Goal: Task Accomplishment & Management: Manage account settings

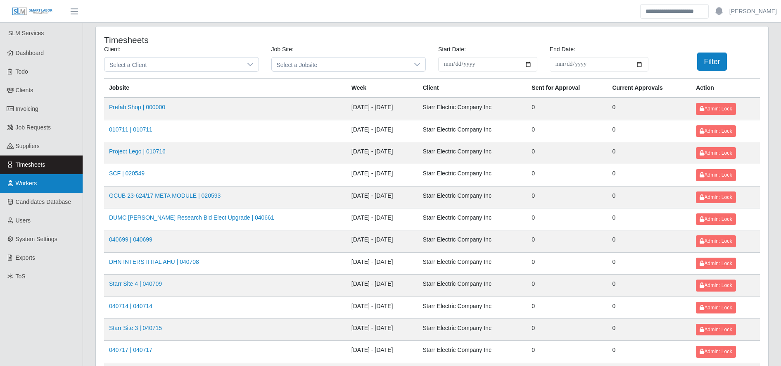
click at [29, 181] on span "Workers" at bounding box center [26, 183] width 21 height 7
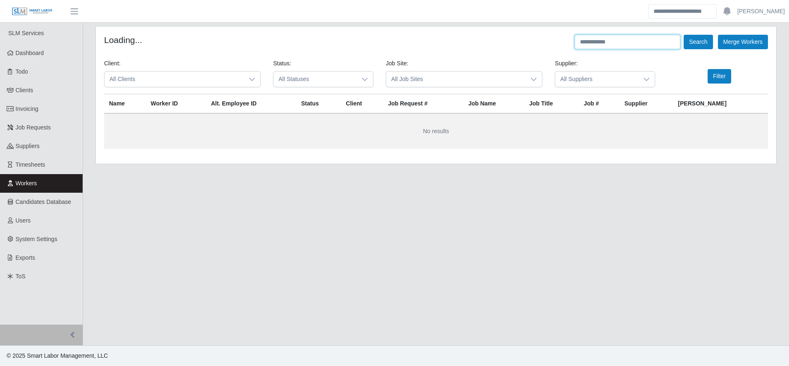
click at [622, 43] on input "text" at bounding box center [628, 42] width 106 height 14
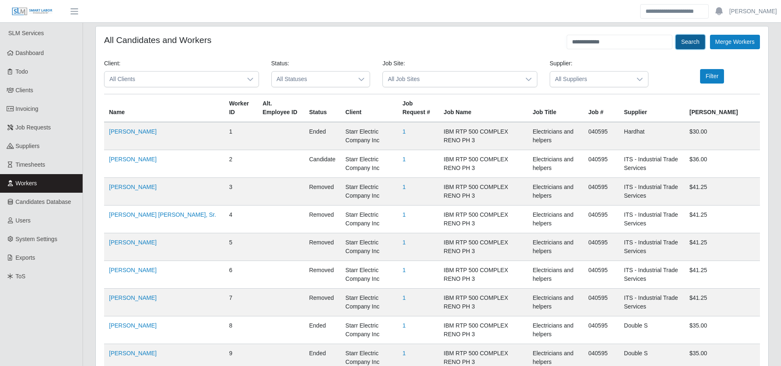
click at [692, 39] on button "Search" at bounding box center [690, 42] width 29 height 14
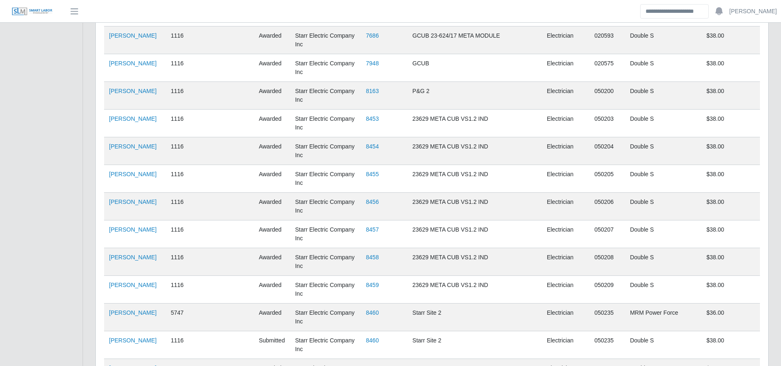
scroll to position [1589, 0]
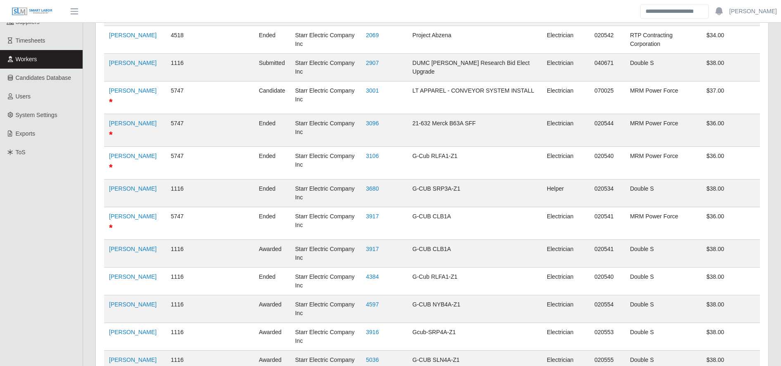
scroll to position [0, 0]
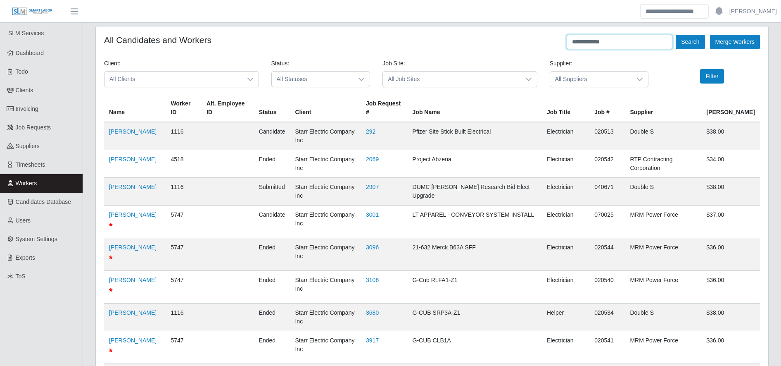
click at [630, 46] on input "**********" at bounding box center [620, 42] width 106 height 14
type input "*****"
click at [676, 35] on button "Search" at bounding box center [690, 42] width 29 height 14
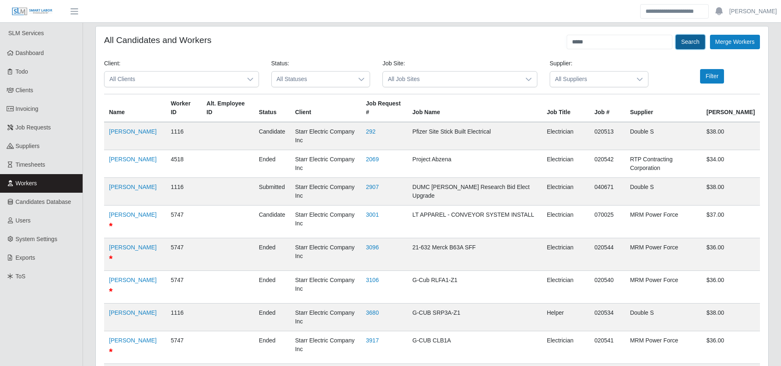
click at [686, 43] on button "Search" at bounding box center [690, 42] width 29 height 14
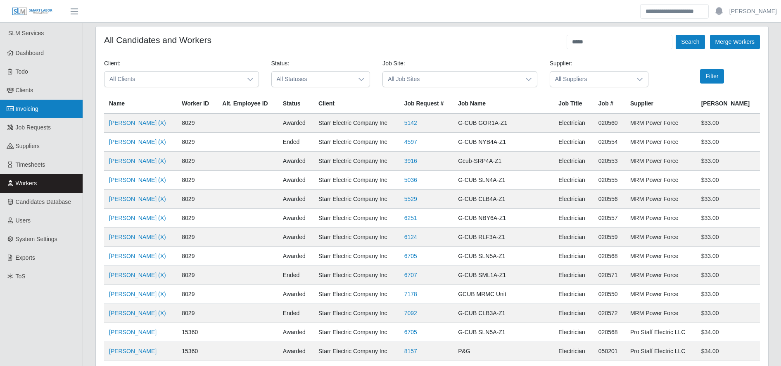
click at [60, 113] on link "Invoicing" at bounding box center [41, 109] width 83 height 19
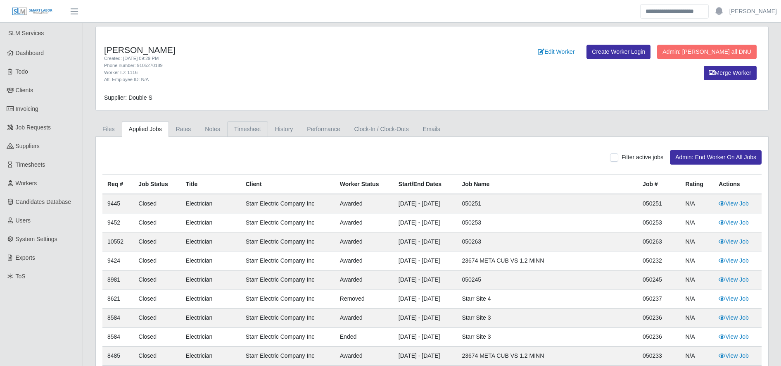
click at [238, 129] on link "Timesheet" at bounding box center [247, 129] width 41 height 16
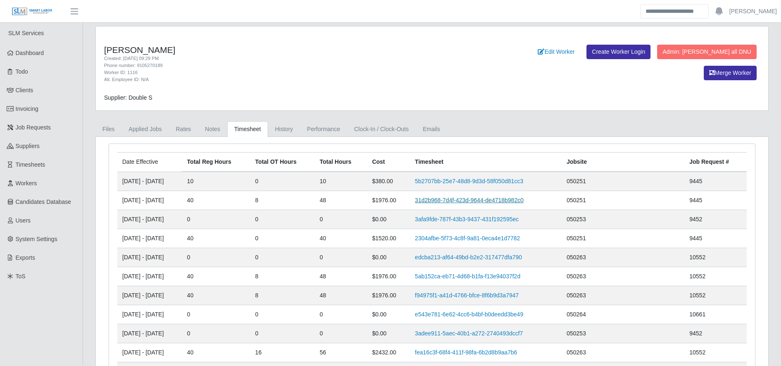
click at [479, 203] on link "31d2b968-7d4f-423d-9644-de4718b982c0" at bounding box center [469, 200] width 109 height 7
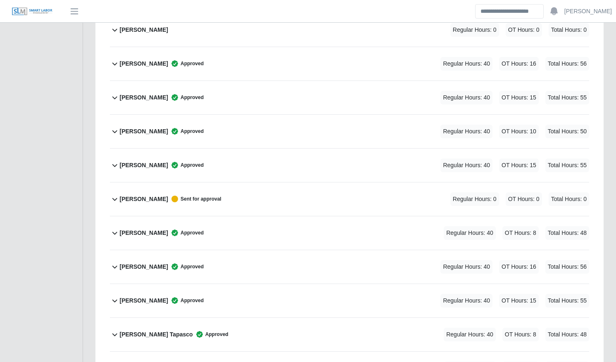
scroll to position [638, 0]
click at [239, 228] on div "Eduardo Ayala Approved Regular Hours: 40 OT Hours: 8 Total Hours: 48" at bounding box center [354, 232] width 469 height 33
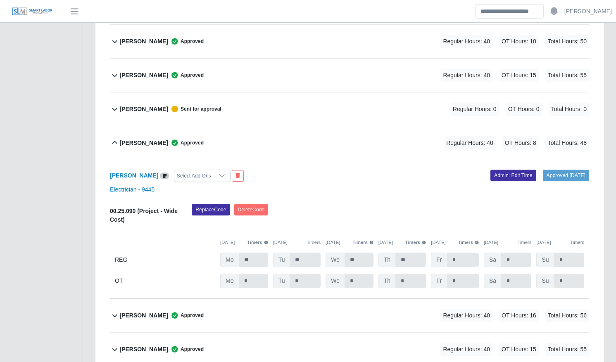
scroll to position [735, 0]
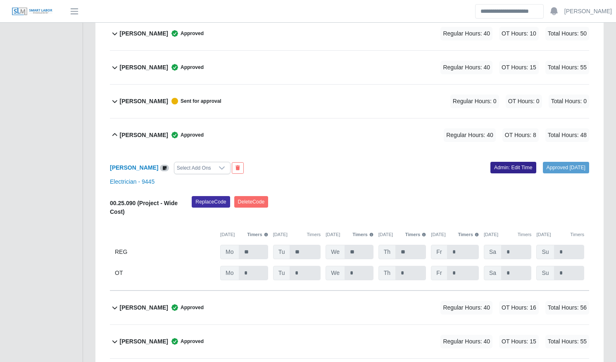
click at [498, 166] on link "Admin: Edit Time" at bounding box center [514, 168] width 46 height 12
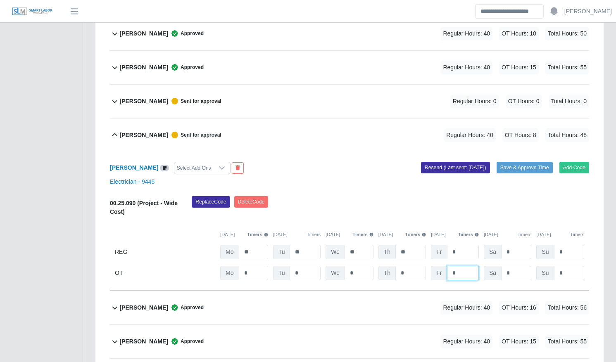
click at [474, 269] on input "*" at bounding box center [463, 273] width 32 height 14
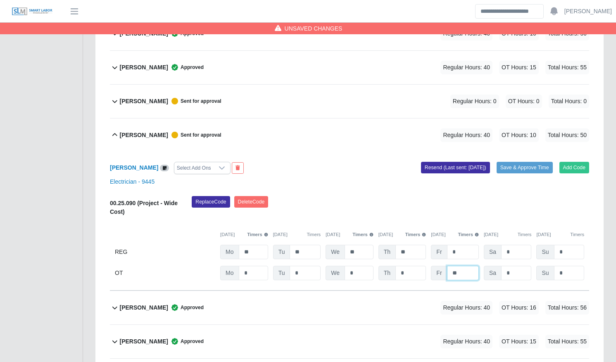
type input "**"
click at [378, 298] on div "Eduardo Barahona Moncada Approved Regular Hours: 40 OT Hours: 16 Total Hours: 56" at bounding box center [354, 307] width 469 height 33
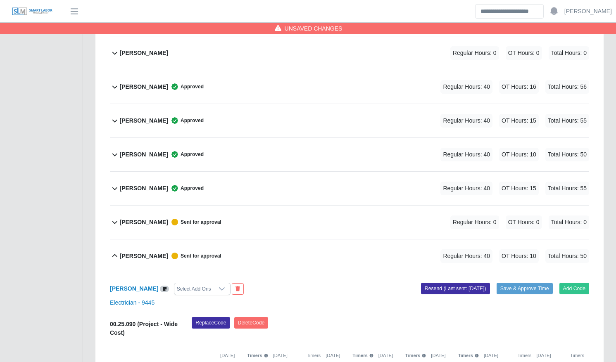
scroll to position [615, 0]
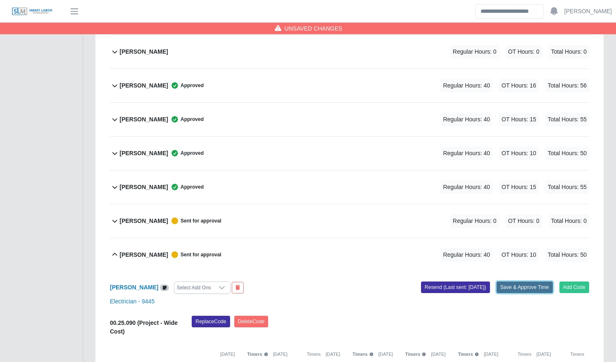
click at [522, 287] on button "Save & Approve Time" at bounding box center [525, 288] width 56 height 12
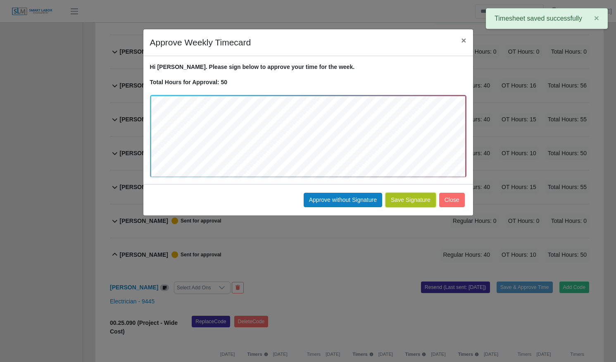
click at [412, 202] on button "Save Signature" at bounding box center [411, 200] width 50 height 14
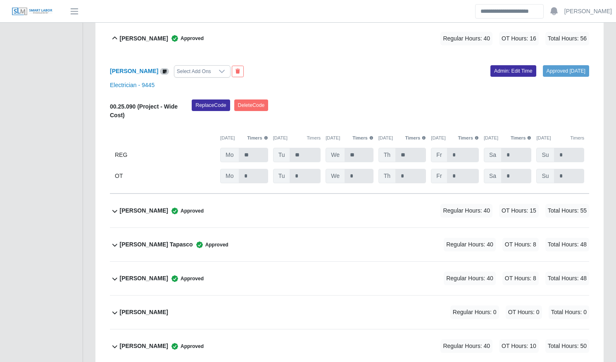
scroll to position [1005, 0]
click at [289, 311] on div "Freddy Garcia Regular Hours: 0 OT Hours: 0 Total Hours: 0" at bounding box center [354, 311] width 469 height 33
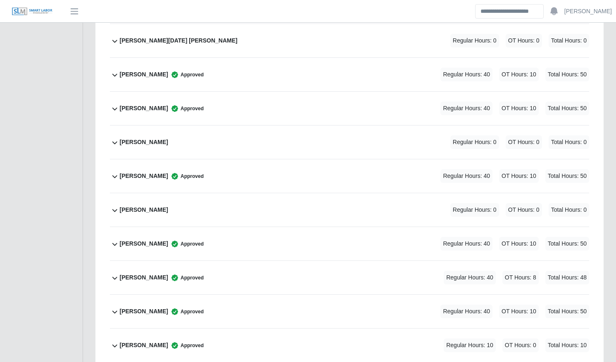
scroll to position [2472, 0]
click at [408, 282] on div "Suany Mejia Approved Regular Hours: 40 OT Hours: 8 Total Hours: 48" at bounding box center [354, 278] width 469 height 33
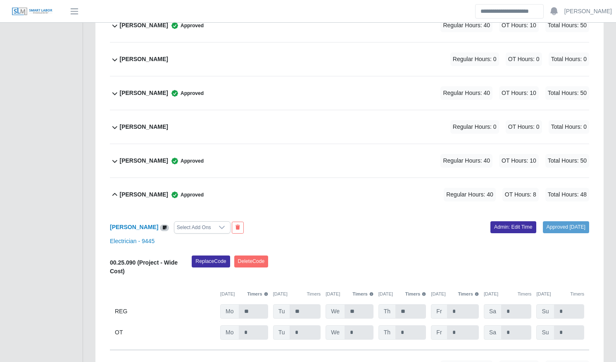
scroll to position [2558, 0]
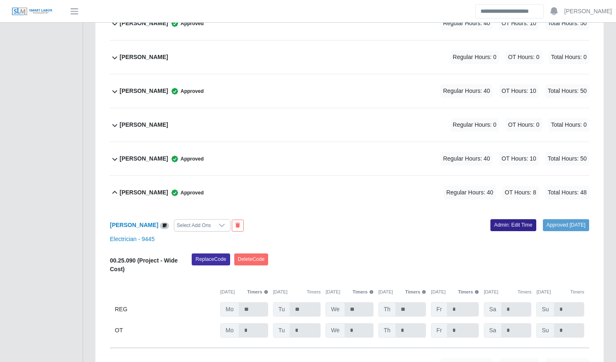
click at [508, 226] on link "Admin: Edit Time" at bounding box center [514, 225] width 46 height 12
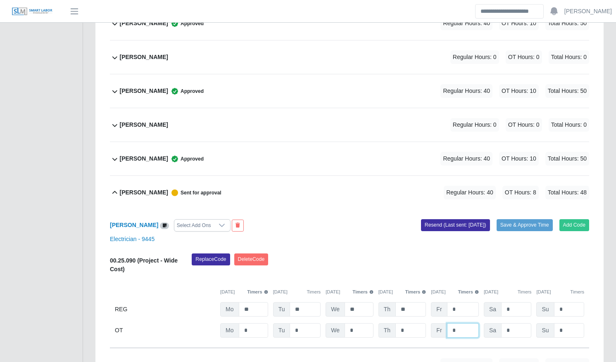
click at [461, 328] on input "*" at bounding box center [463, 331] width 32 height 14
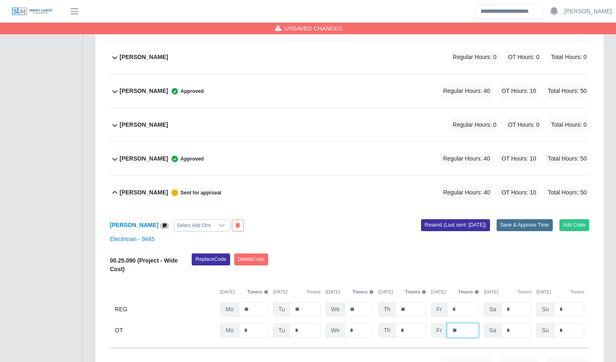
type input "**"
click at [535, 228] on button "Save & Approve Time" at bounding box center [525, 225] width 56 height 12
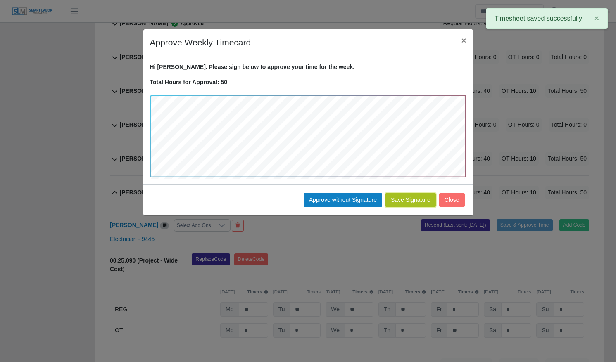
click at [417, 196] on button "Save Signature" at bounding box center [411, 200] width 50 height 14
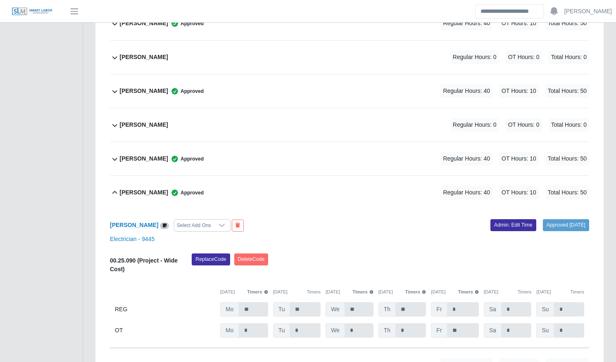
click at [341, 198] on div "Suany Mejia Approved Regular Hours: 40 OT Hours: 10 Total Hours: 50" at bounding box center [354, 192] width 469 height 33
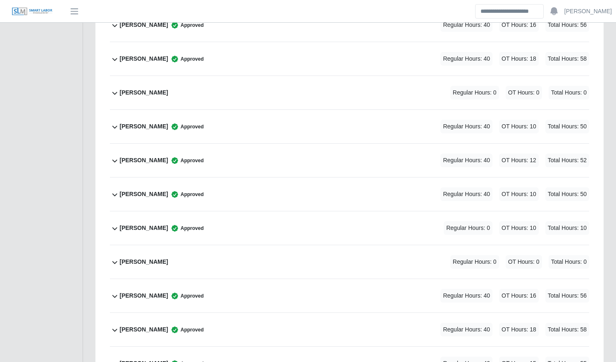
scroll to position [1673, 0]
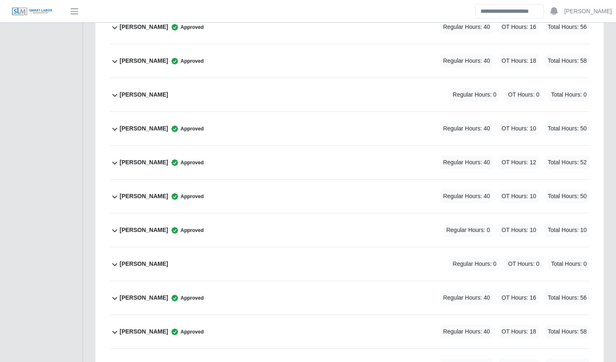
click at [294, 59] on div "Jose Castro Approved Regular Hours: 40 OT Hours: 18 Total Hours: 58" at bounding box center [354, 60] width 469 height 33
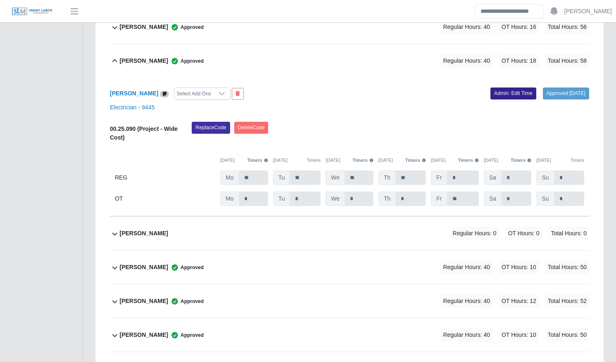
click at [491, 95] on link "Admin: Edit Time" at bounding box center [514, 94] width 46 height 12
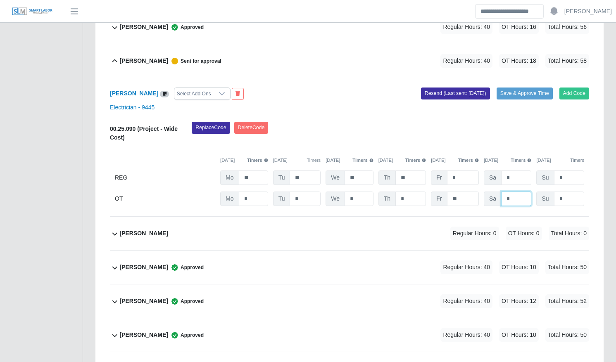
click at [515, 202] on input "*" at bounding box center [516, 199] width 30 height 14
click at [456, 198] on input "**" at bounding box center [463, 199] width 32 height 14
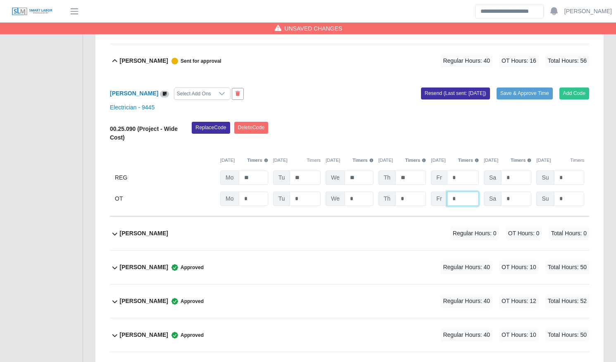
type input "*"
click at [515, 121] on div "Jose Castro Select Add Ons Add Code Save & Approve Time Resend (Last sent: 09/1…" at bounding box center [349, 147] width 479 height 139
click at [525, 92] on button "Save & Approve Time" at bounding box center [525, 94] width 56 height 12
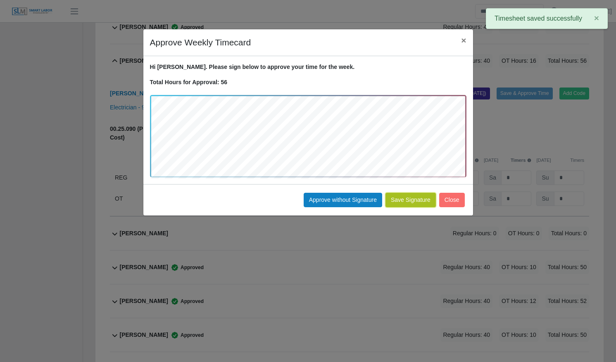
click at [424, 207] on button "Save Signature" at bounding box center [411, 200] width 50 height 14
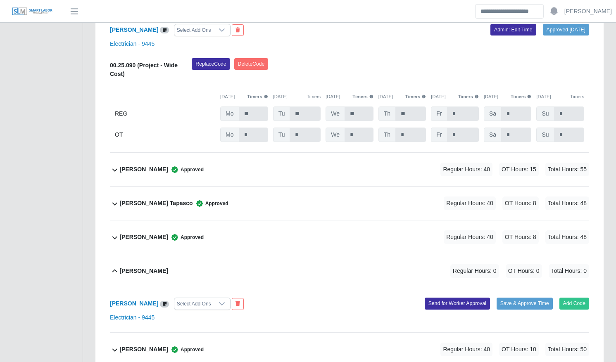
scroll to position [1046, 0]
click at [152, 264] on div "[PERSON_NAME]" at bounding box center [144, 271] width 48 height 14
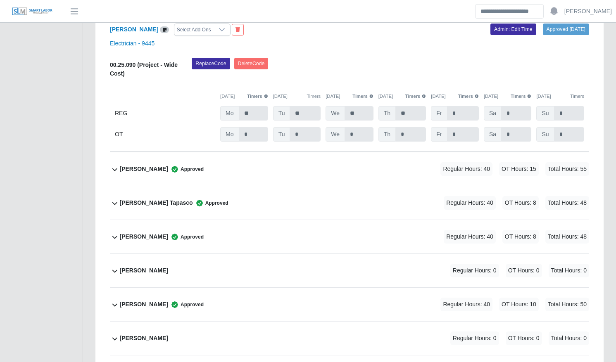
click at [344, 236] on div "Eni Zelaya Approved Regular Hours: 40 OT Hours: 8 Total Hours: 48" at bounding box center [354, 236] width 469 height 33
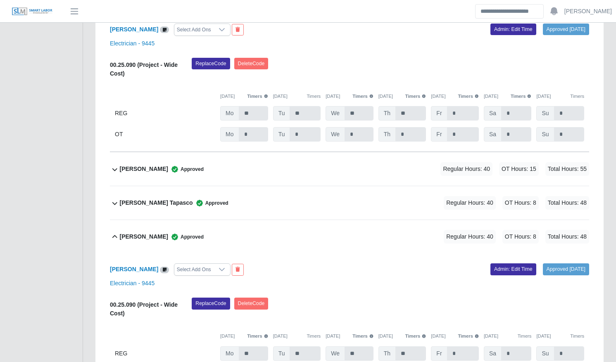
scroll to position [1074, 0]
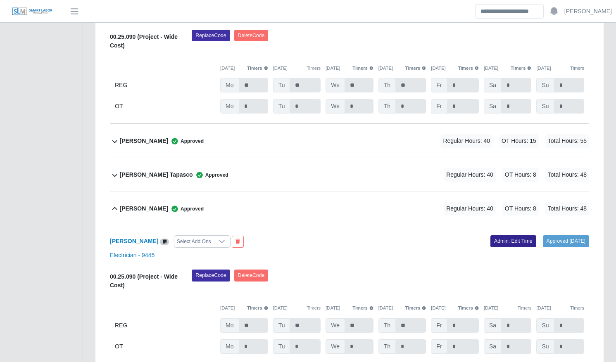
click at [507, 237] on link "Admin: Edit Time" at bounding box center [514, 242] width 46 height 12
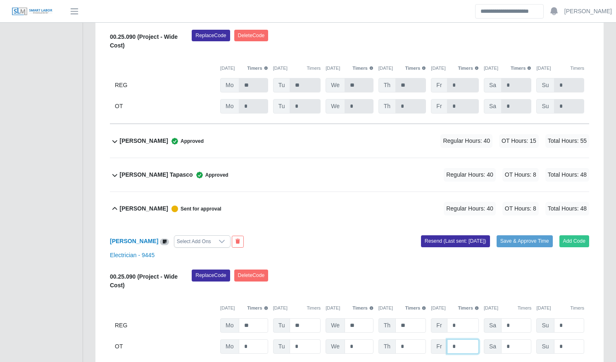
click at [465, 344] on input "*" at bounding box center [463, 347] width 32 height 14
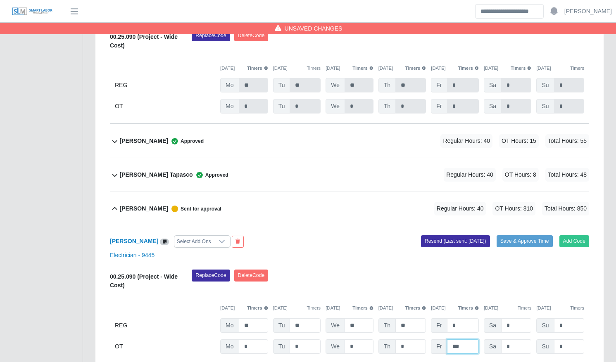
click at [465, 344] on input "***" at bounding box center [463, 347] width 32 height 14
type input "**"
click at [534, 239] on button "Save & Approve Time" at bounding box center [525, 242] width 56 height 12
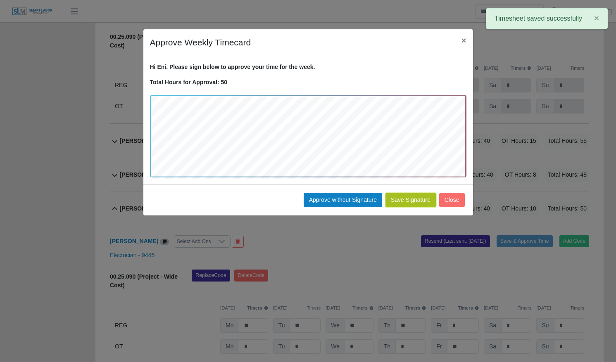
click at [422, 200] on button "Save Signature" at bounding box center [411, 200] width 50 height 14
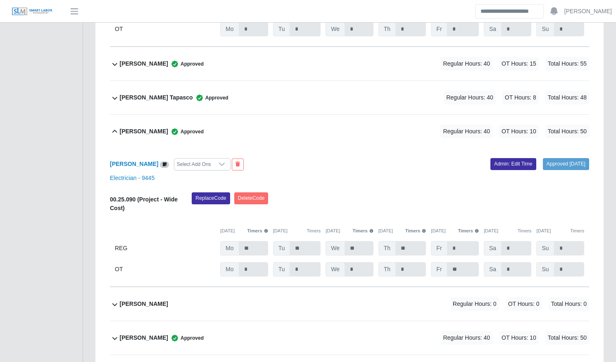
scroll to position [1138, 0]
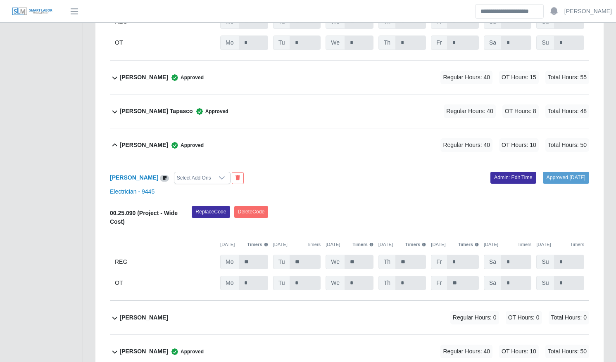
click at [286, 104] on div "Emerson Diaz Tapasco Approved Regular Hours: 40 OT Hours: 8 Total Hours: 48" at bounding box center [354, 111] width 469 height 33
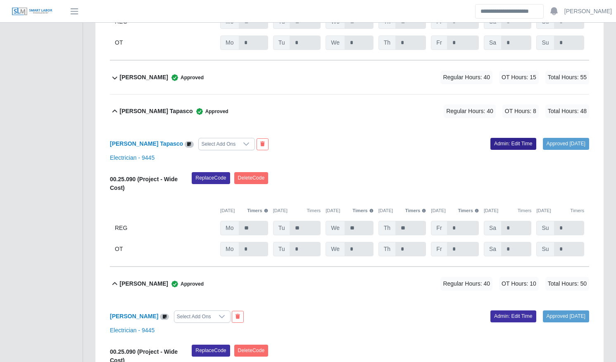
click at [493, 146] on link "Admin: Edit Time" at bounding box center [514, 144] width 46 height 12
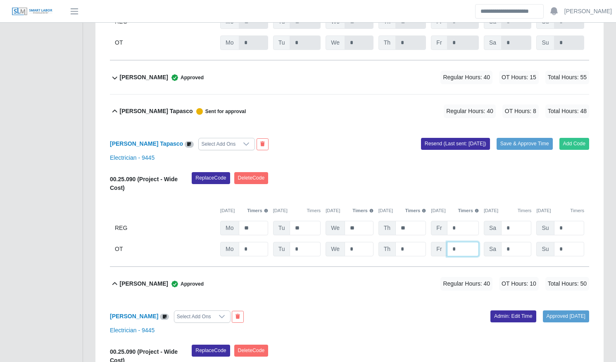
click at [462, 249] on input "*" at bounding box center [463, 249] width 32 height 14
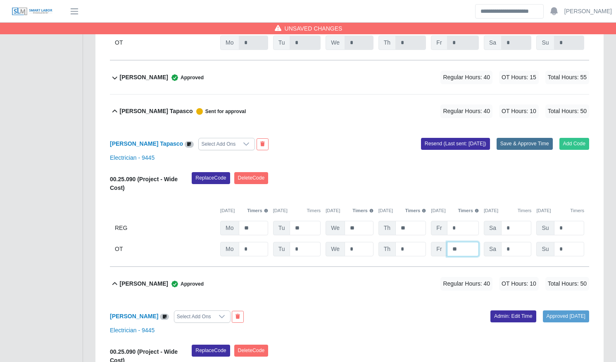
type input "**"
click at [528, 140] on button "Save & Approve Time" at bounding box center [525, 144] width 56 height 12
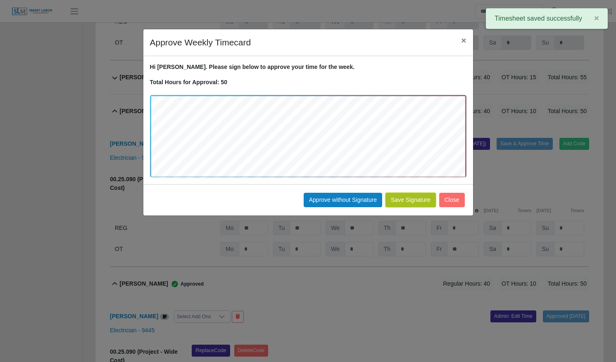
click at [415, 201] on button "Save Signature" at bounding box center [411, 200] width 50 height 14
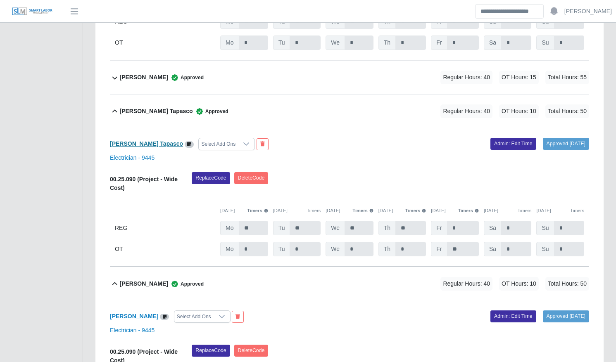
click at [136, 145] on b "Emerson Diaz Tapasco" at bounding box center [146, 144] width 73 height 7
click at [124, 317] on b "Eni Zelaya" at bounding box center [134, 316] width 48 height 7
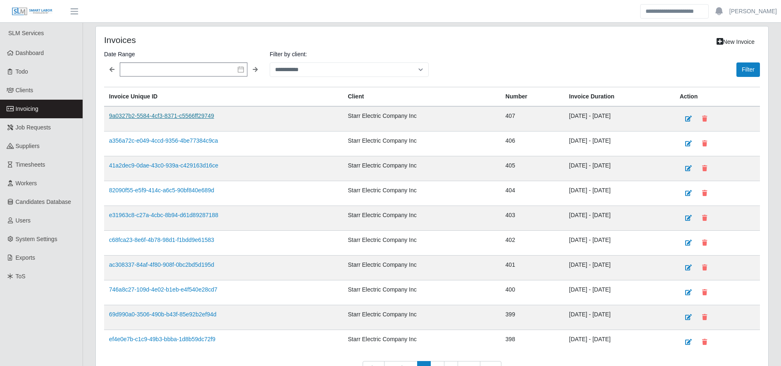
click at [162, 118] on link "9a0327b2-5584-4cf3-8371-c5566ff29749" at bounding box center [161, 115] width 105 height 7
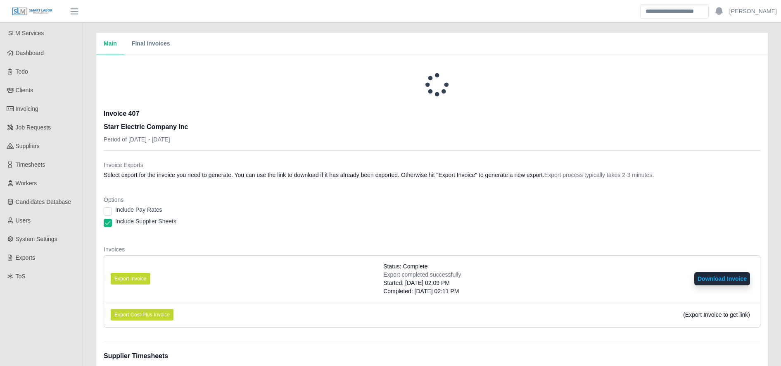
scroll to position [162, 0]
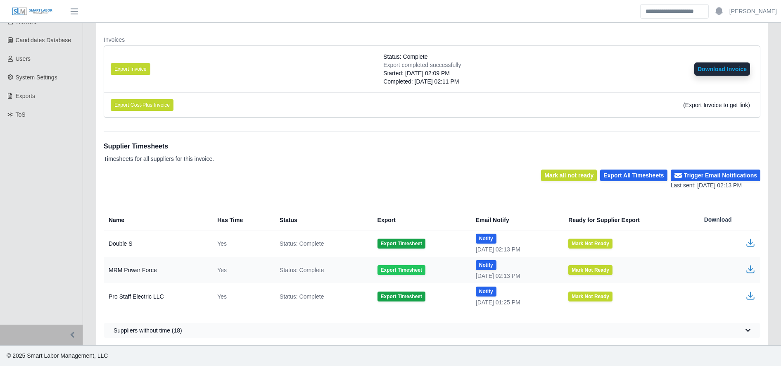
click at [402, 267] on button "Export Timesheet" at bounding box center [402, 270] width 48 height 10
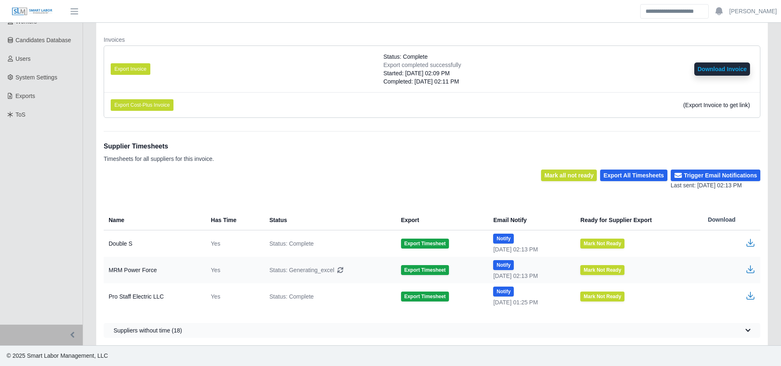
drag, startPoint x: 402, startPoint y: 194, endPoint x: 403, endPoint y: 226, distance: 31.8
click at [402, 195] on div "Supplier Timesheets Timesheets for all suppliers for this invoice. Mark all not…" at bounding box center [432, 234] width 657 height 207
click at [417, 297] on button "Export Timesheet" at bounding box center [425, 296] width 48 height 10
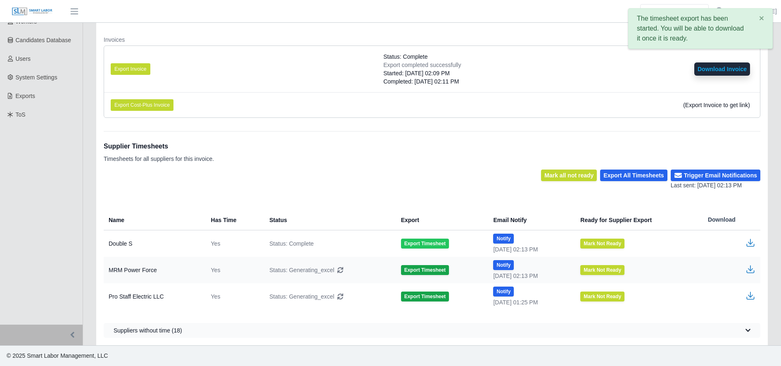
click at [423, 244] on button "Export Timesheet" at bounding box center [425, 243] width 48 height 10
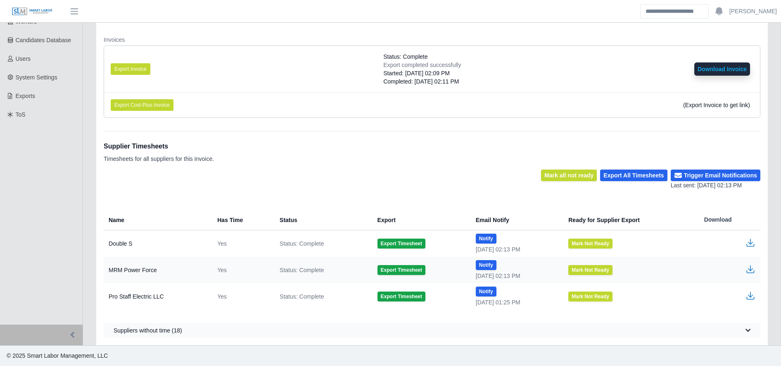
click at [750, 271] on icon "button" at bounding box center [751, 269] width 10 height 10
click at [748, 241] on icon "button" at bounding box center [751, 243] width 10 height 10
click at [753, 298] on icon "button" at bounding box center [751, 296] width 10 height 10
click at [19, 57] on span "Users" at bounding box center [23, 58] width 15 height 7
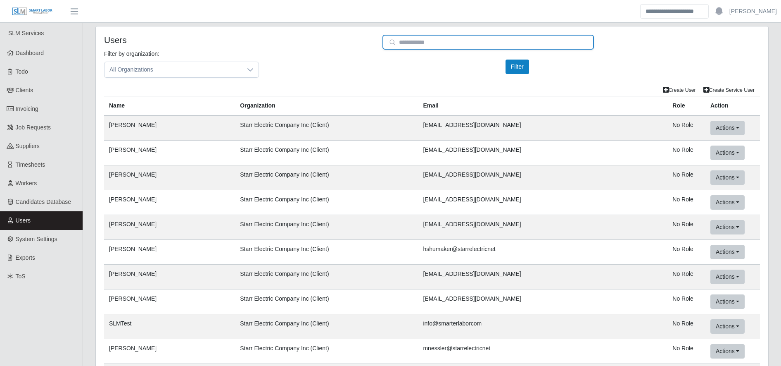
click at [448, 38] on input "email" at bounding box center [489, 42] width 212 height 15
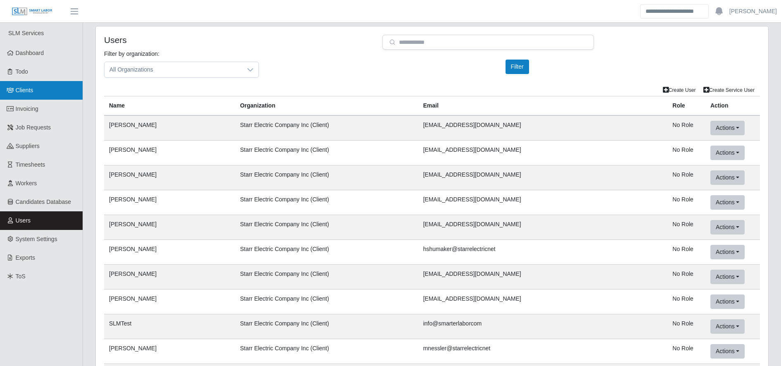
click at [38, 91] on link "Clients" at bounding box center [41, 90] width 83 height 19
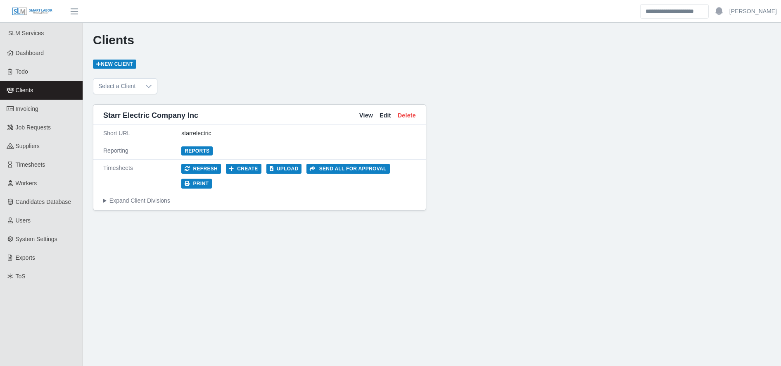
click at [360, 119] on link "View" at bounding box center [367, 115] width 14 height 9
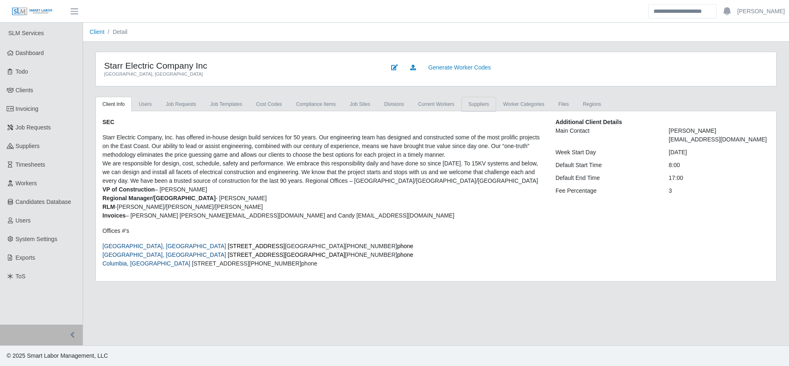
click at [472, 98] on link "Suppliers" at bounding box center [479, 104] width 35 height 15
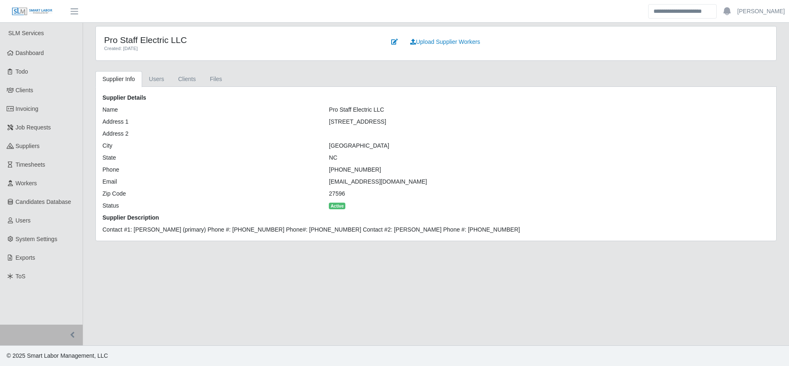
click at [374, 180] on div "[EMAIL_ADDRESS][DOMAIN_NAME]" at bounding box center [436, 181] width 226 height 9
click at [374, 180] on div "prostaffelectricllc@gmail.com" at bounding box center [436, 181] width 226 height 9
copy div "prostaffelectricllc@gmail.com"
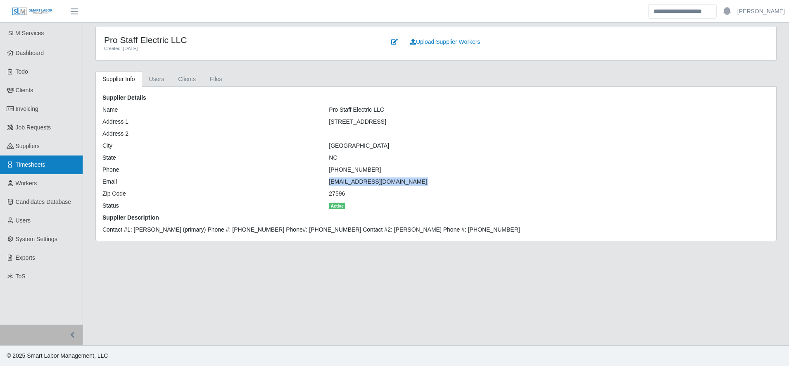
click at [57, 159] on link "Timesheets" at bounding box center [41, 164] width 83 height 19
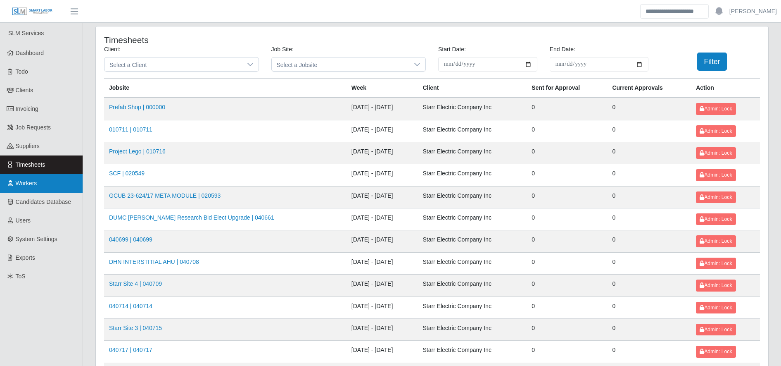
click at [35, 190] on link "Workers" at bounding box center [41, 183] width 83 height 19
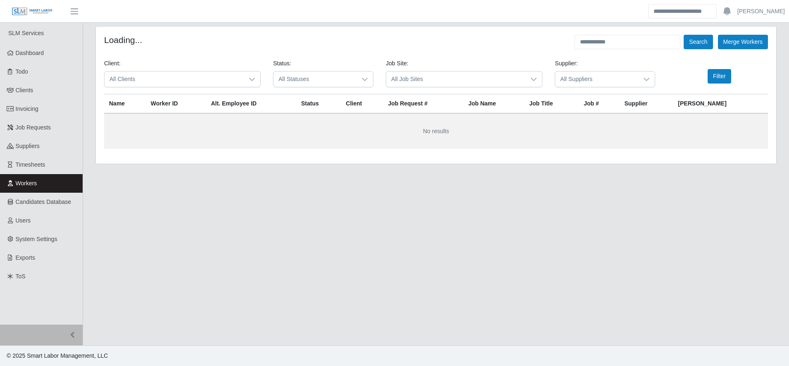
click at [603, 34] on div "Loading... Search Merge Workers Client: All Clients Status: All Statuses Job Si…" at bounding box center [436, 94] width 681 height 137
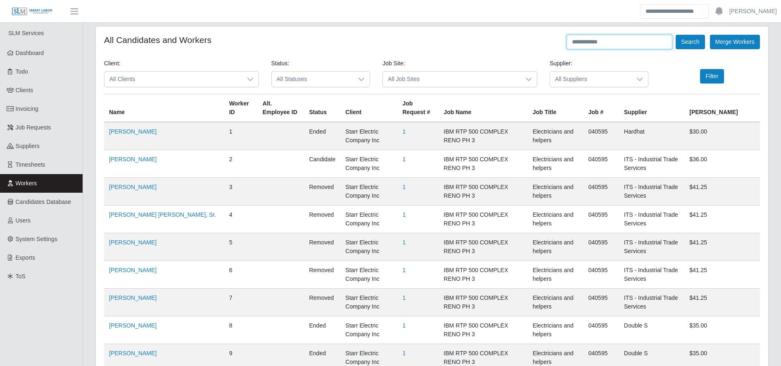
click at [603, 42] on input "text" at bounding box center [620, 42] width 106 height 14
type input "**********"
click at [698, 40] on button "Search" at bounding box center [690, 42] width 29 height 14
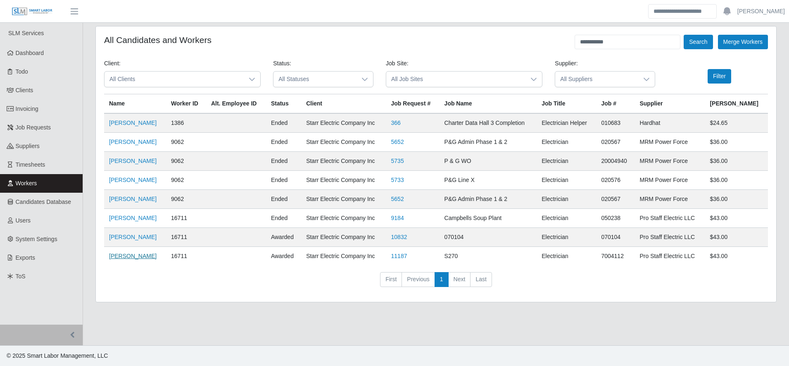
click at [143, 255] on link "Alejandro Gomez" at bounding box center [133, 255] width 48 height 7
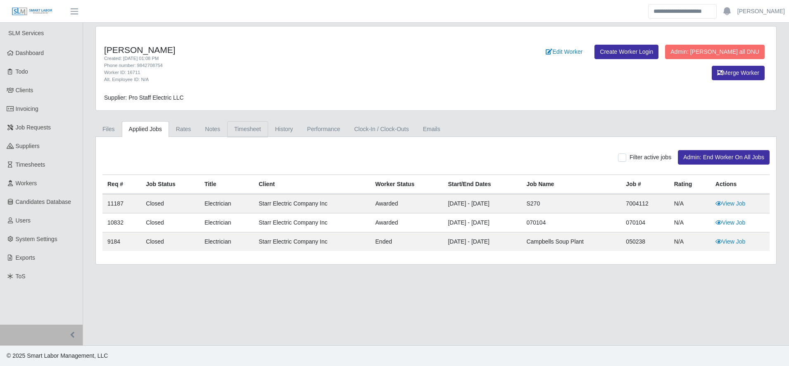
drag, startPoint x: 252, startPoint y: 118, endPoint x: 253, endPoint y: 128, distance: 10.0
click at [253, 128] on div "[PERSON_NAME] Created: [DATE] 01:08 PM Phone number: 9842708754 Worker ID: 1671…" at bounding box center [436, 145] width 694 height 238
click at [253, 128] on link "Timesheet" at bounding box center [247, 129] width 41 height 16
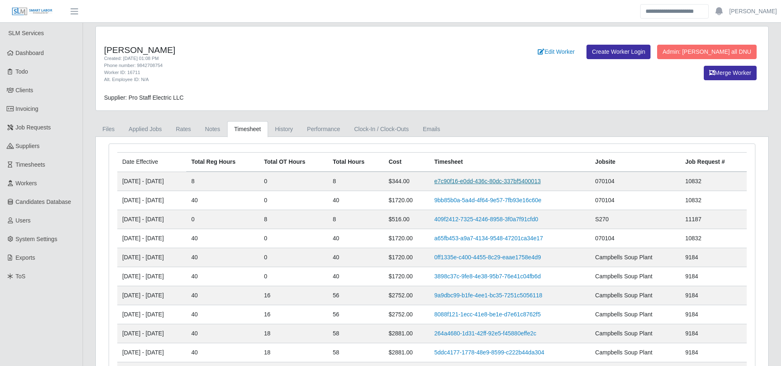
click at [493, 179] on link "e7c90f16-e0dd-436c-80dc-337bf5400013" at bounding box center [488, 181] width 107 height 7
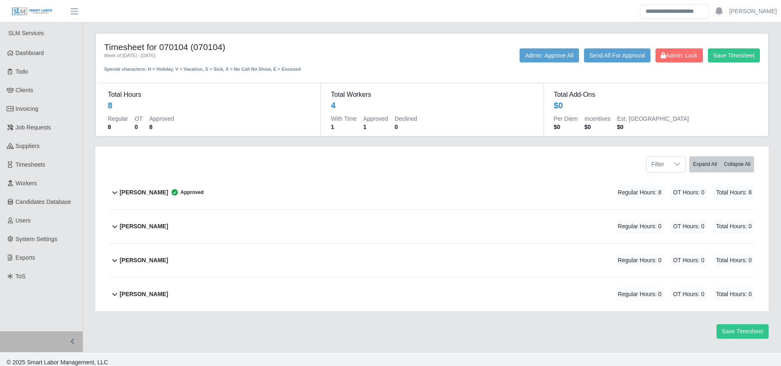
click at [211, 196] on div "Alejandro Gomez Approved Regular Hours: 8 OT Hours: 0 Total Hours: 8" at bounding box center [437, 192] width 635 height 33
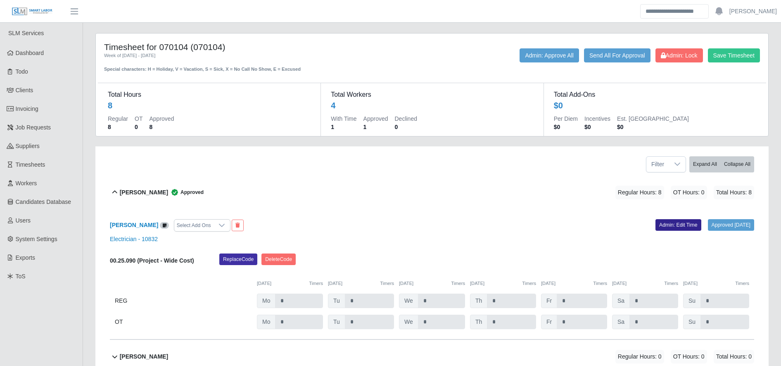
click at [664, 227] on link "Admin: Edit Time" at bounding box center [679, 225] width 46 height 12
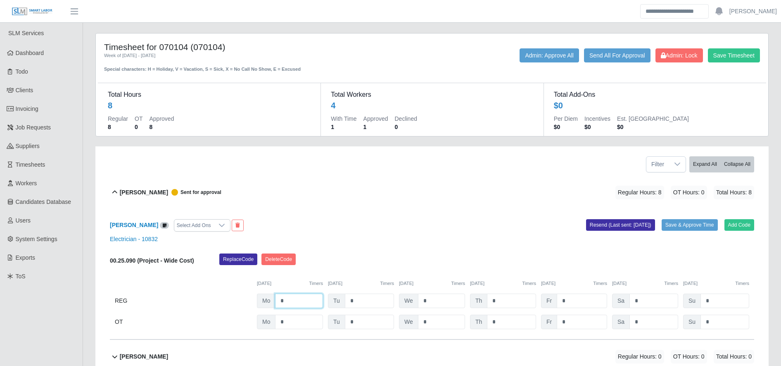
click at [305, 300] on input "*" at bounding box center [299, 300] width 48 height 14
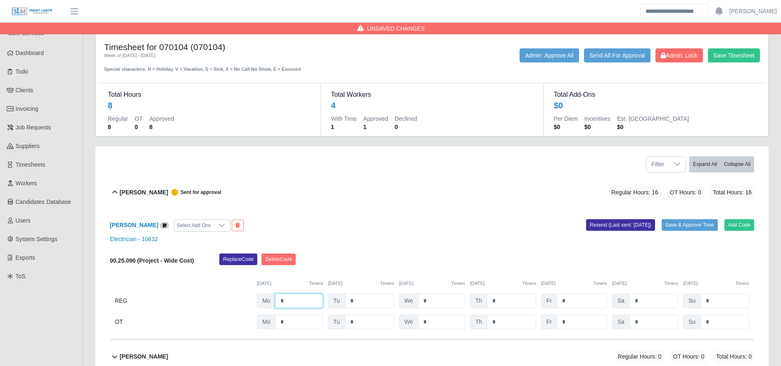
type input "*"
click at [567, 305] on input "*" at bounding box center [582, 300] width 50 height 14
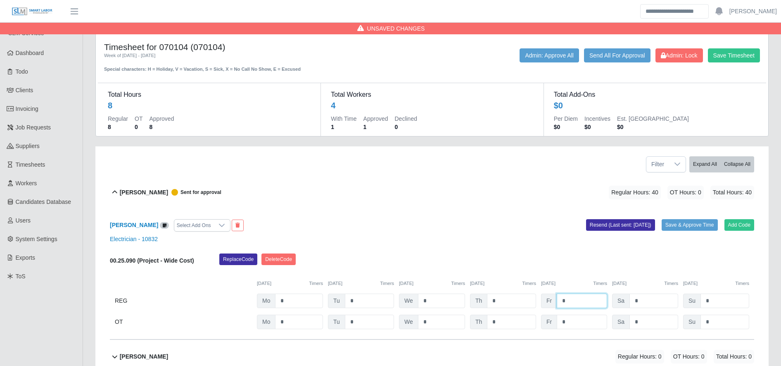
click at [567, 305] on input "*" at bounding box center [582, 300] width 50 height 14
click at [576, 321] on input "*" at bounding box center [582, 321] width 50 height 14
type input "*"
click at [547, 257] on div "Replace Code Delete Code" at bounding box center [487, 261] width 548 height 17
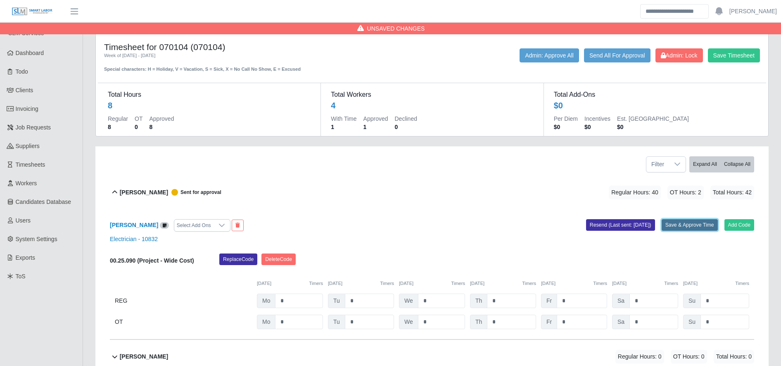
click at [693, 219] on button "Save & Approve Time" at bounding box center [690, 225] width 56 height 12
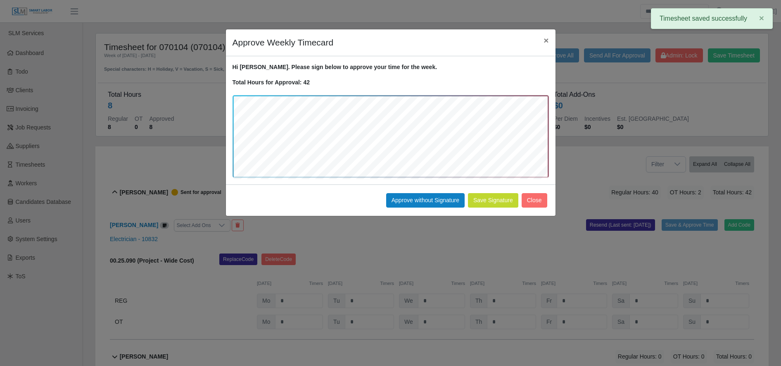
click at [503, 212] on div "Save Signature Approve without Signature Close" at bounding box center [391, 199] width 330 height 31
click at [493, 205] on button "Save Signature" at bounding box center [493, 200] width 50 height 14
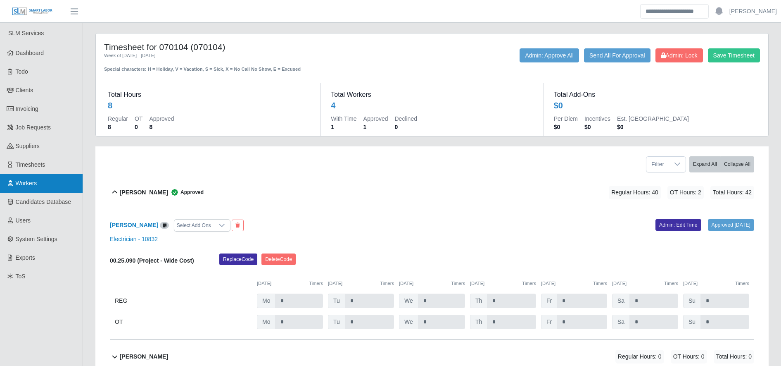
click at [35, 186] on span "Workers" at bounding box center [26, 183] width 21 height 7
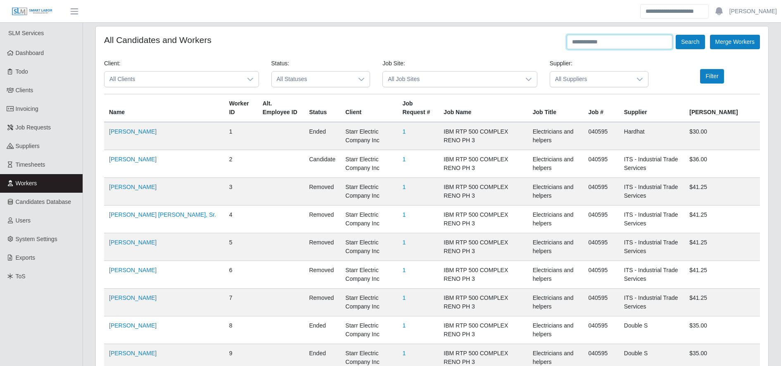
click at [596, 43] on input "text" at bounding box center [620, 42] width 106 height 14
click at [596, 43] on input "*" at bounding box center [620, 42] width 106 height 14
click at [676, 35] on button "Search" at bounding box center [690, 42] width 29 height 14
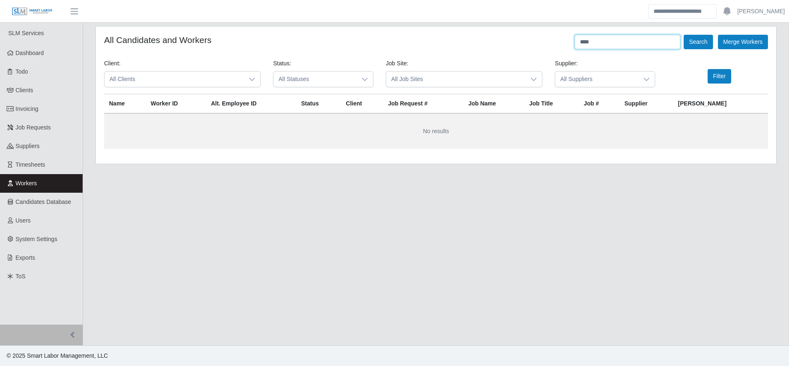
click at [684, 35] on button "Search" at bounding box center [698, 42] width 29 height 14
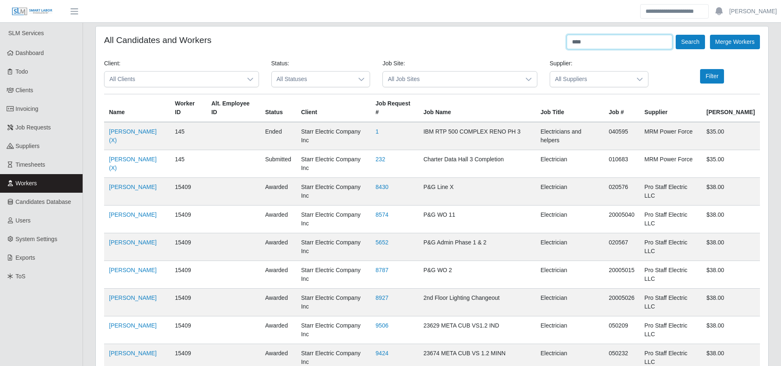
scroll to position [290, 0]
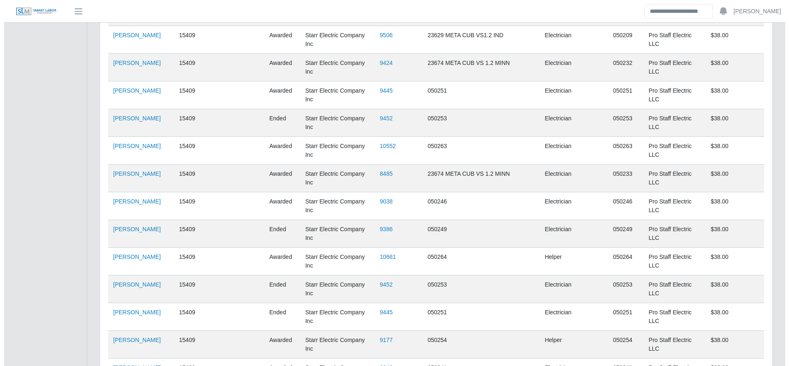
scroll to position [0, 0]
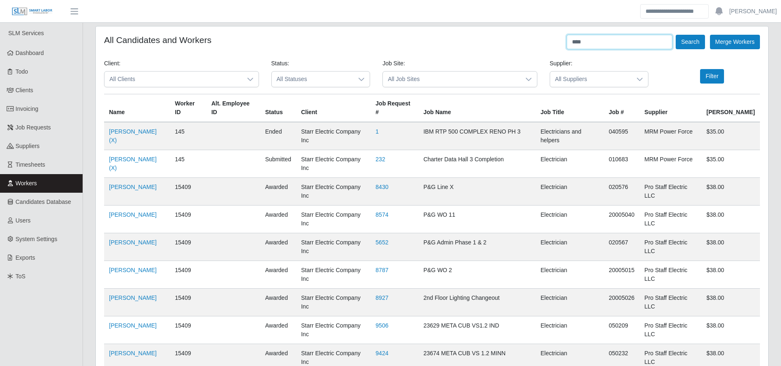
click at [605, 39] on input "****" at bounding box center [620, 42] width 106 height 14
type input "********"
click at [693, 41] on button "Search" at bounding box center [690, 42] width 29 height 14
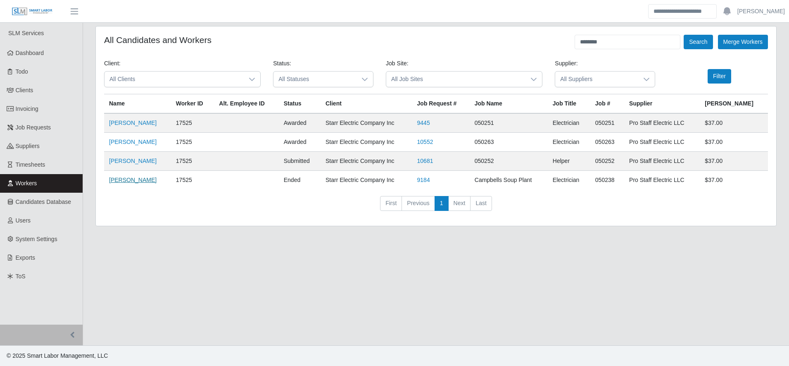
click at [147, 183] on link "Jose Matias Dominguez" at bounding box center [133, 179] width 48 height 7
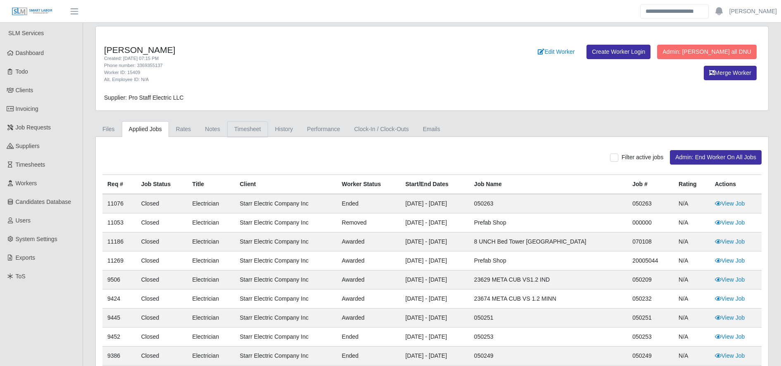
click at [241, 133] on link "Timesheet" at bounding box center [247, 129] width 41 height 16
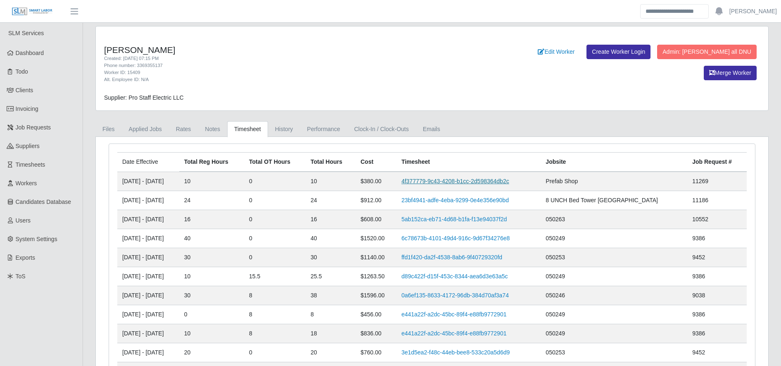
click at [465, 181] on link "4f377779-9c43-4208-b1cc-2d598364db2c" at bounding box center [456, 181] width 108 height 7
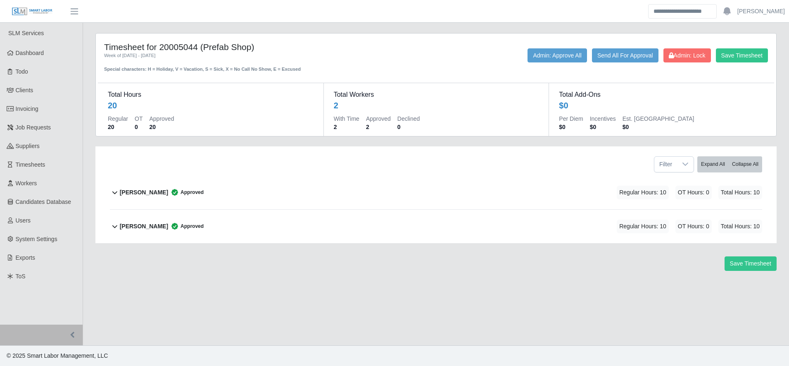
click at [244, 194] on div "Neftali Gonzales Approved Regular Hours: 10 OT Hours: 0 Total Hours: 10" at bounding box center [441, 192] width 643 height 33
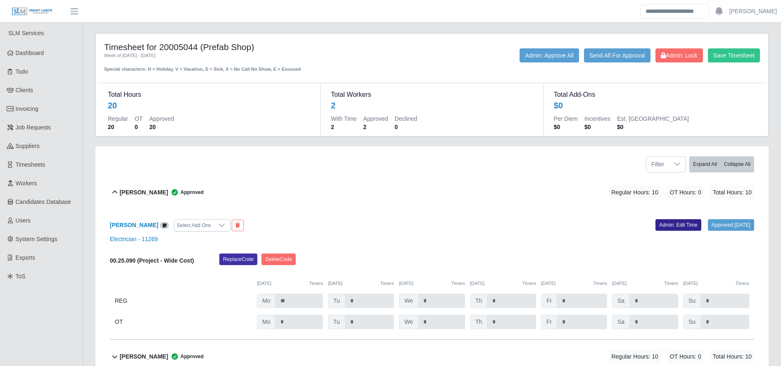
click at [660, 225] on link "Admin: Edit Time" at bounding box center [679, 225] width 46 height 12
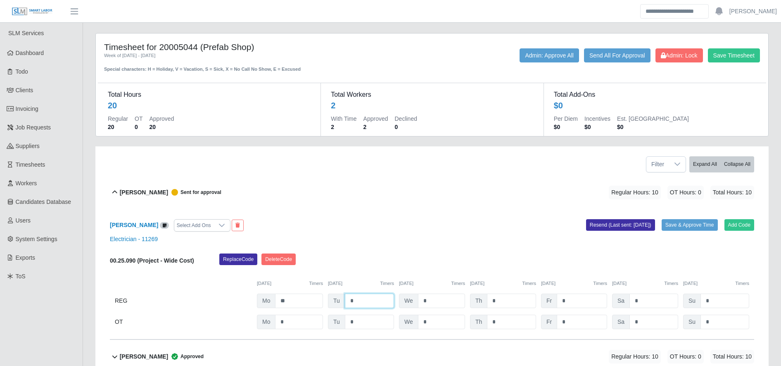
click at [357, 299] on input "*" at bounding box center [369, 300] width 49 height 14
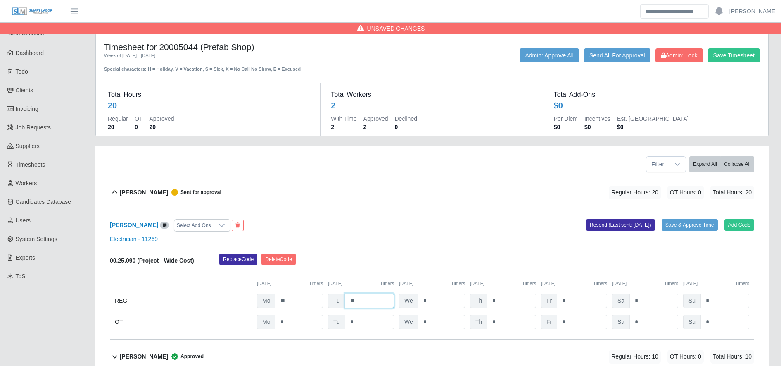
type input "**"
click at [703, 224] on button "Save & Approve Time" at bounding box center [690, 225] width 56 height 12
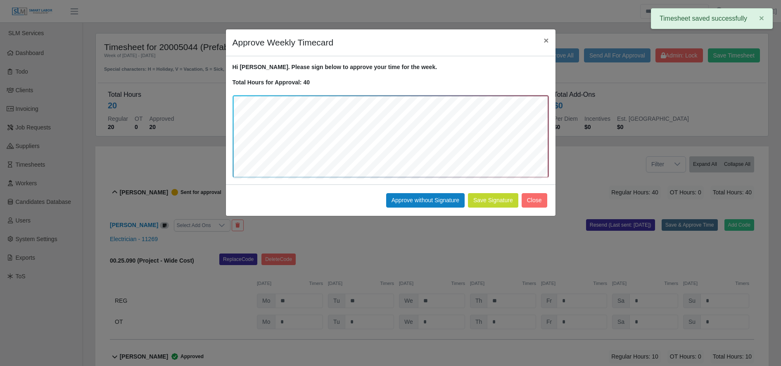
click at [491, 201] on button "Save Signature" at bounding box center [493, 200] width 50 height 14
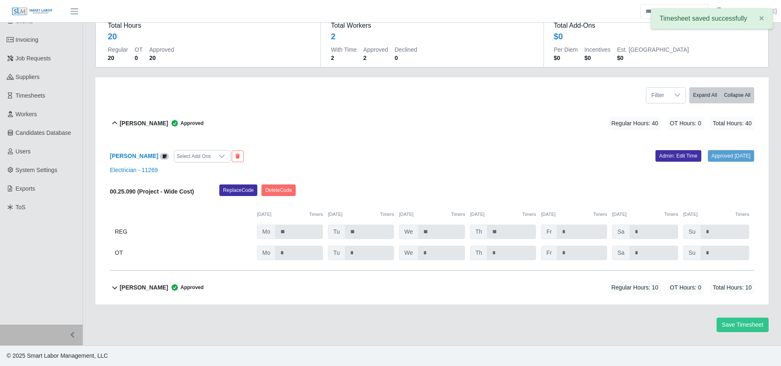
click at [353, 293] on div "Omar Gonzales Approved Regular Hours: 10 OT Hours: 0 Total Hours: 10" at bounding box center [437, 287] width 635 height 33
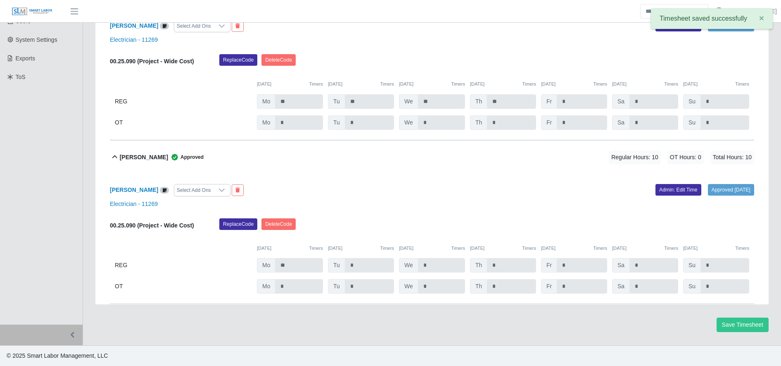
scroll to position [200, 0]
click at [659, 187] on link "Admin: Edit Time" at bounding box center [679, 190] width 46 height 12
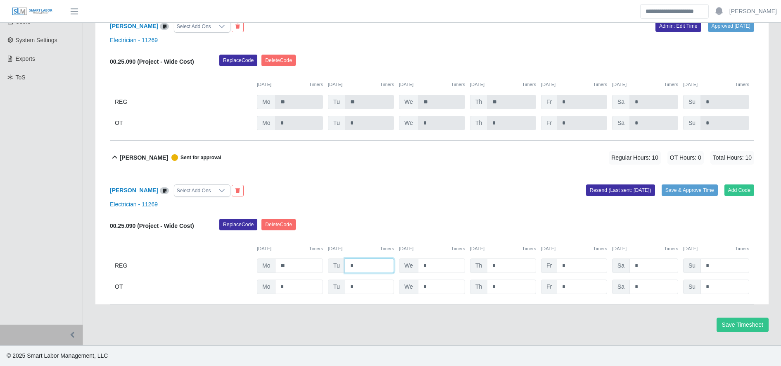
click at [356, 266] on input "*" at bounding box center [369, 265] width 49 height 14
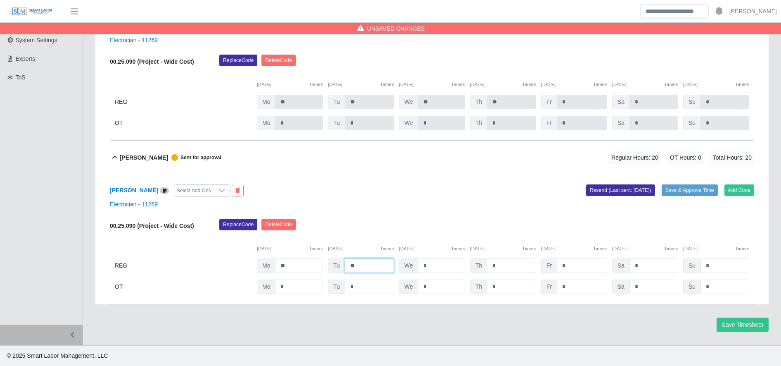
type input "**"
click at [703, 191] on button "Save & Approve Time" at bounding box center [690, 190] width 56 height 12
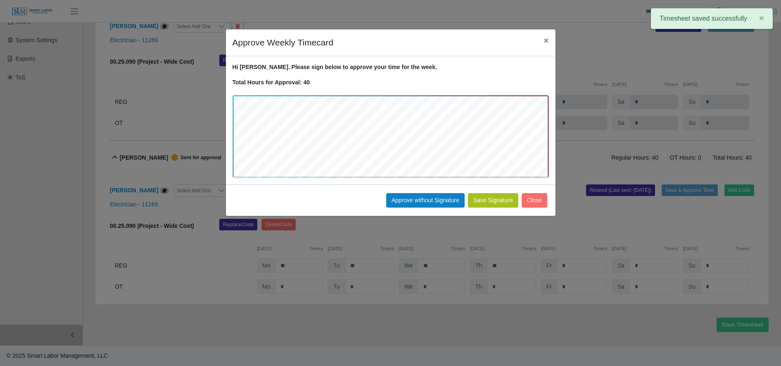
click at [492, 199] on button "Save Signature" at bounding box center [493, 200] width 50 height 14
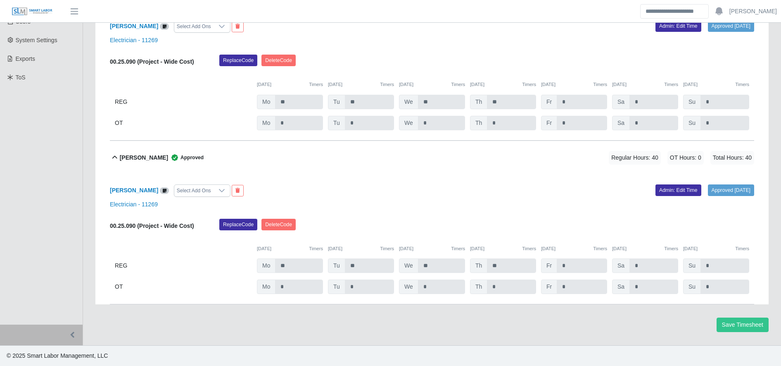
scroll to position [0, 0]
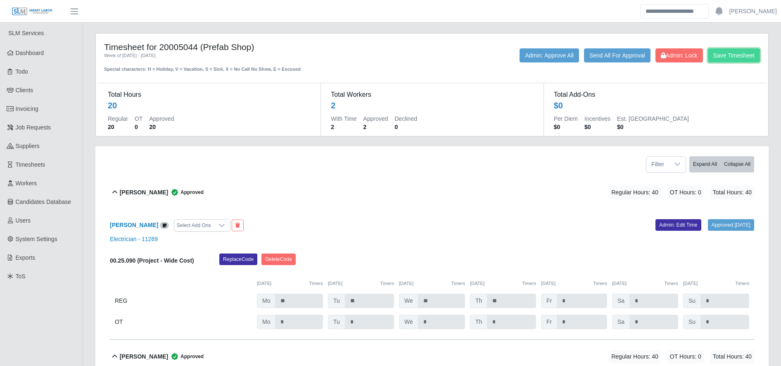
click at [727, 53] on button "Save Timesheet" at bounding box center [734, 55] width 52 height 14
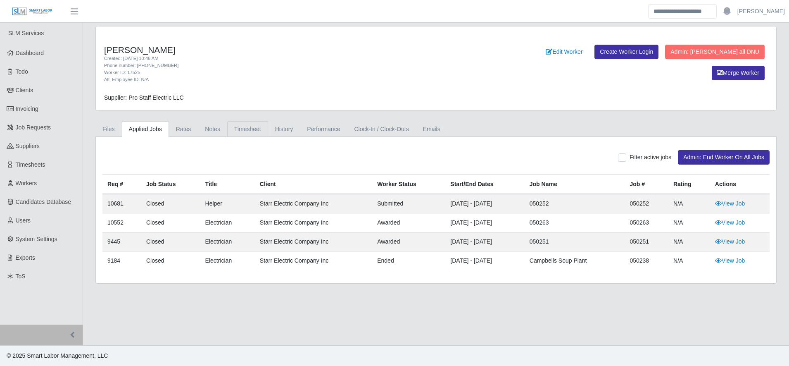
click at [236, 126] on link "Timesheet" at bounding box center [247, 129] width 41 height 16
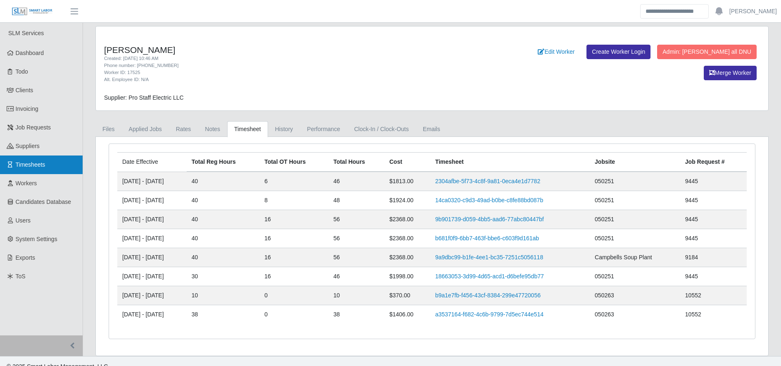
click at [40, 157] on link "Timesheets" at bounding box center [41, 164] width 83 height 19
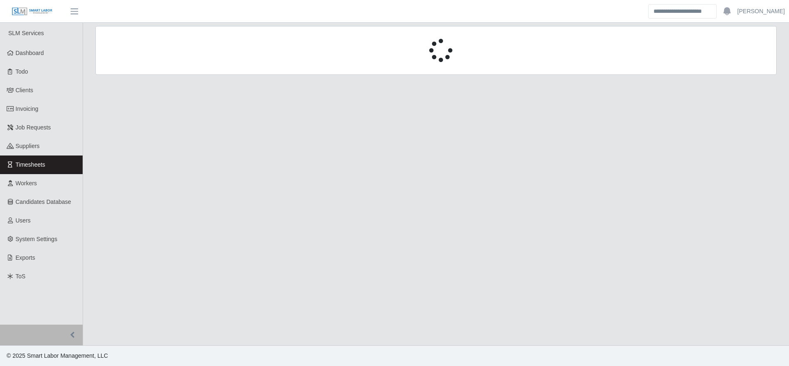
click at [364, 207] on main at bounding box center [436, 184] width 706 height 322
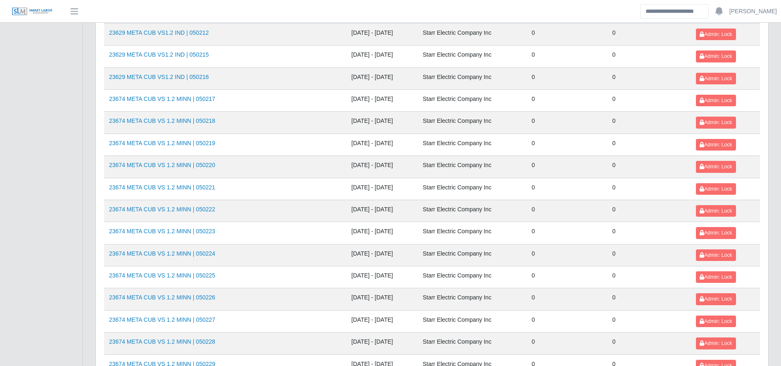
scroll to position [902, 0]
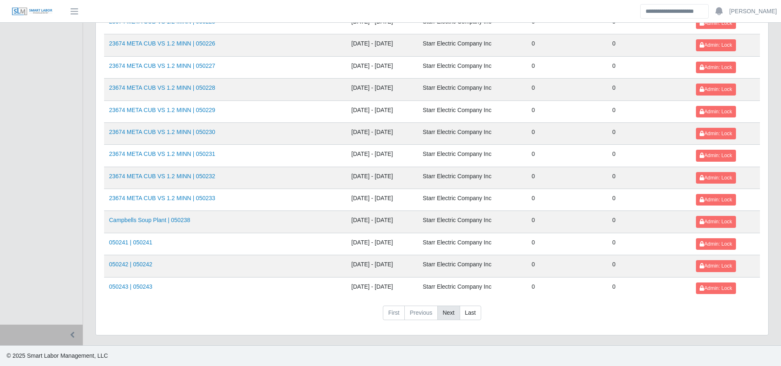
click at [441, 312] on link "Next" at bounding box center [449, 312] width 23 height 15
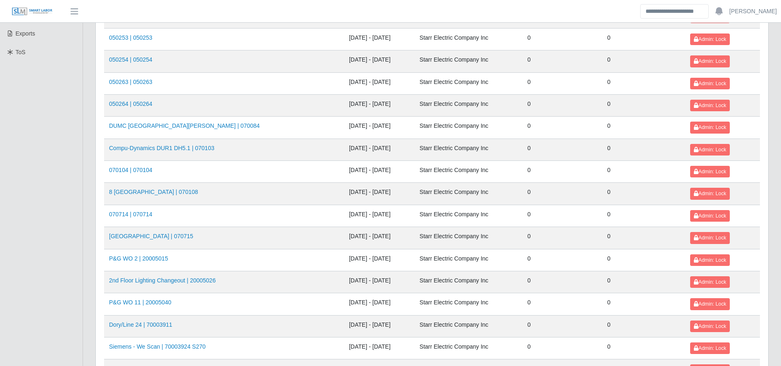
scroll to position [166, 0]
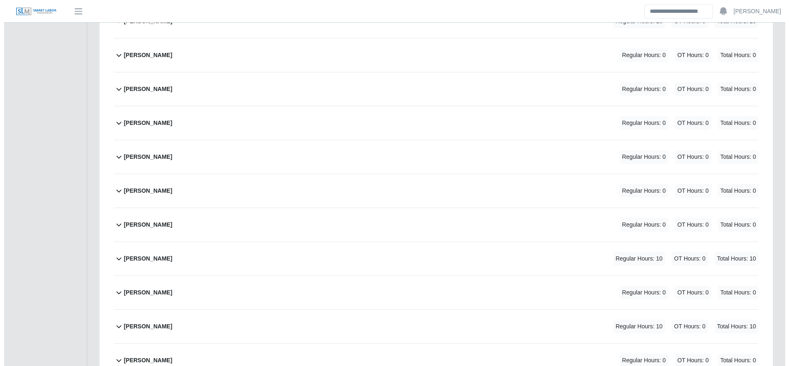
scroll to position [1380, 0]
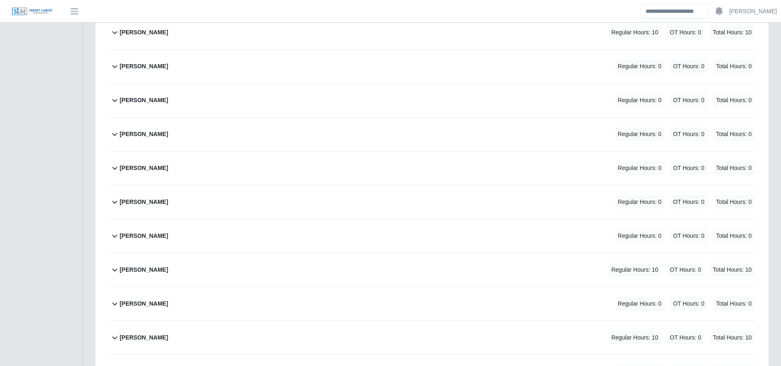
click at [332, 69] on div "[PERSON_NAME] Regular Hours: 0 OT Hours: 0 Total Hours: 0" at bounding box center [437, 66] width 635 height 33
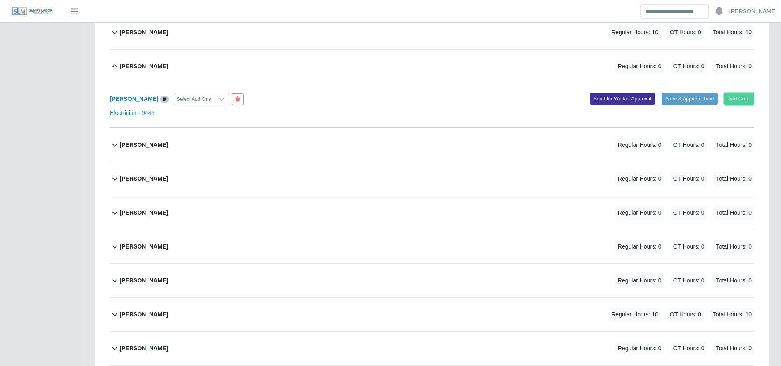
click at [738, 94] on button "Add Code" at bounding box center [740, 99] width 30 height 12
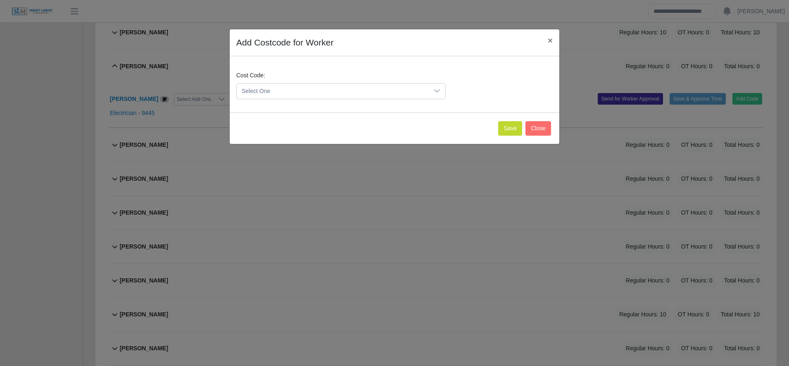
click at [291, 96] on span "Select One" at bounding box center [333, 90] width 192 height 15
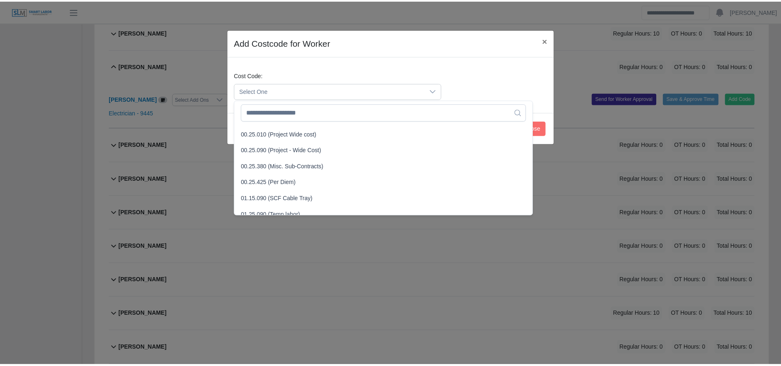
scroll to position [271, 0]
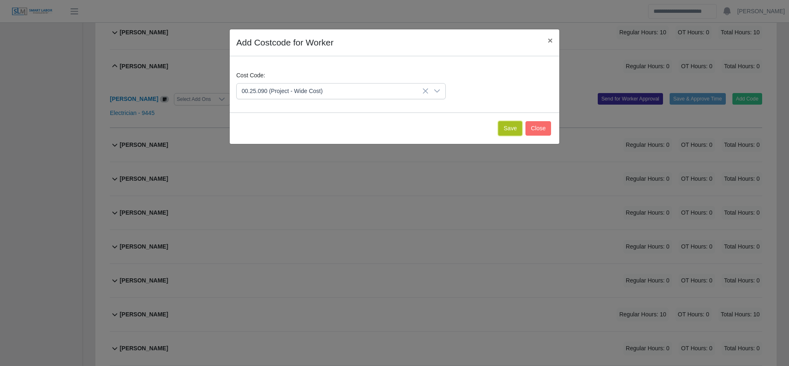
click at [502, 126] on button "Save" at bounding box center [510, 128] width 24 height 14
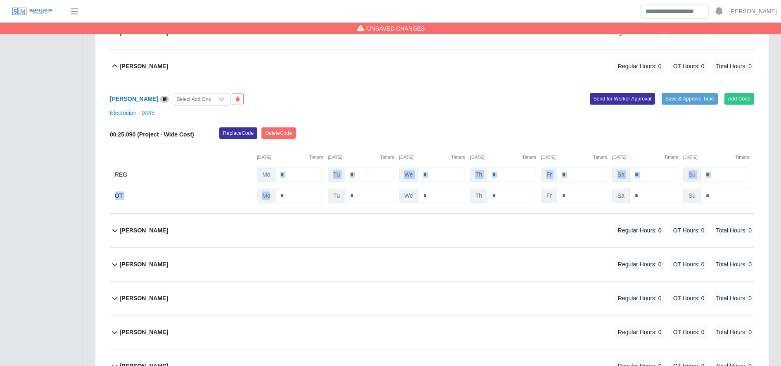
drag, startPoint x: 302, startPoint y: 183, endPoint x: 295, endPoint y: 174, distance: 11.7
click at [295, 174] on div "00.25.090 (Project - Wide Cost) Replace Code Delete Code 09/15/2025 Timers 09/1…" at bounding box center [432, 165] width 645 height 76
click at [295, 174] on input "*" at bounding box center [299, 174] width 48 height 14
type input "**"
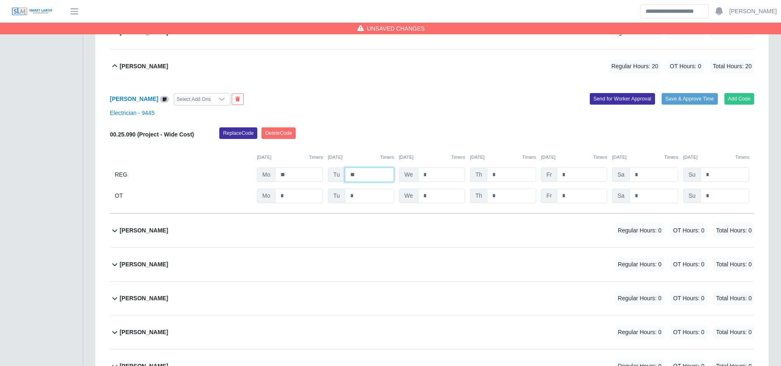
type input "**"
click at [534, 69] on div "Jose Matias Dominguez Regular Hours: 40 OT Hours: 0 Total Hours: 40" at bounding box center [437, 66] width 635 height 33
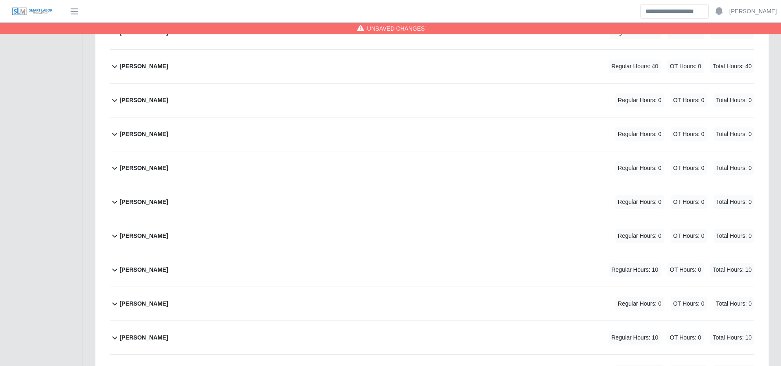
click at [526, 73] on div "Jose Matias Dominguez Regular Hours: 40 OT Hours: 0 Total Hours: 40" at bounding box center [437, 66] width 635 height 33
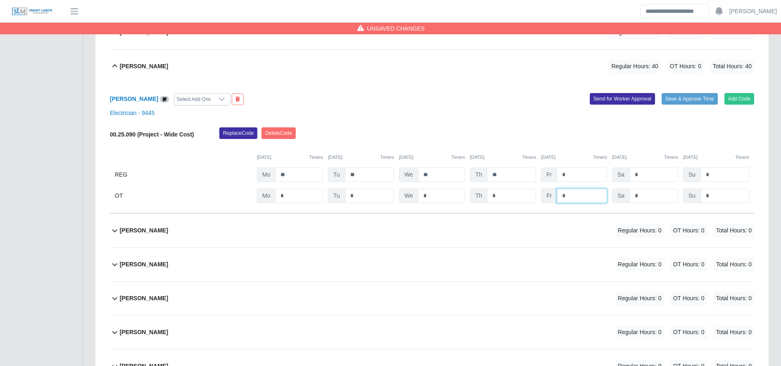
click at [584, 199] on input "*" at bounding box center [582, 195] width 50 height 14
type input "**"
click at [703, 96] on button "Save & Approve Time" at bounding box center [690, 99] width 56 height 12
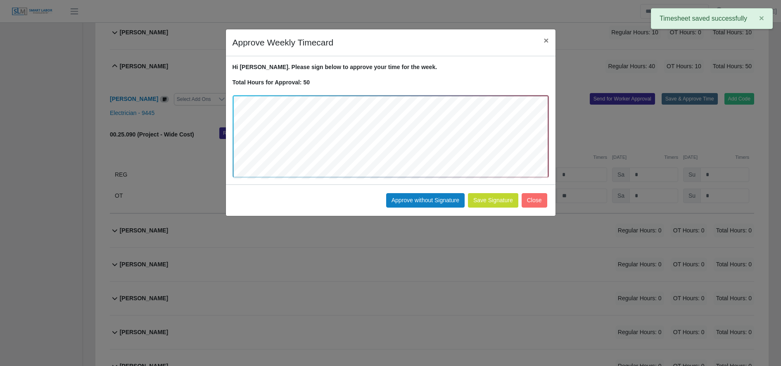
click at [538, 44] on button "×" at bounding box center [546, 40] width 18 height 22
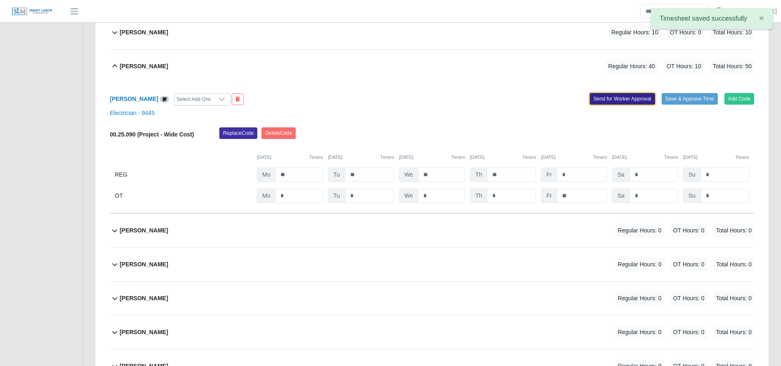
click at [601, 100] on button "Send for Worker Approval" at bounding box center [622, 99] width 65 height 12
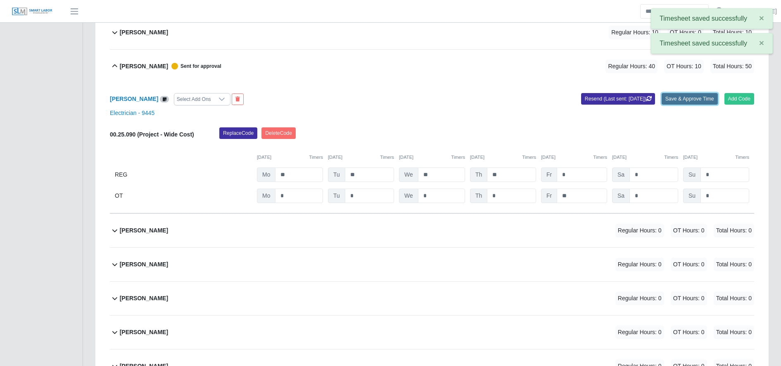
click at [700, 98] on button "Save & Approve Time" at bounding box center [690, 99] width 56 height 12
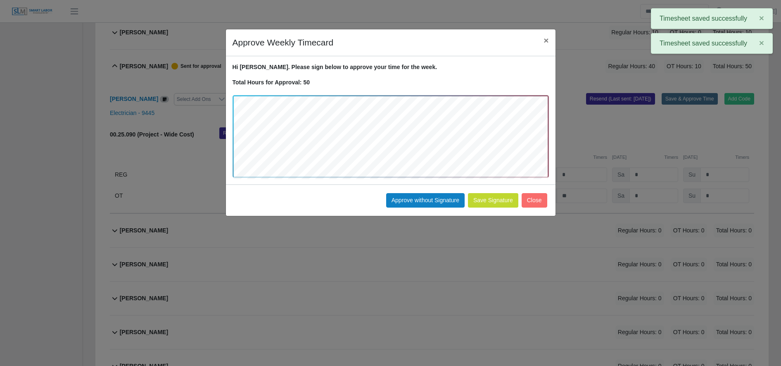
click at [498, 202] on button "Save Signature" at bounding box center [493, 200] width 50 height 14
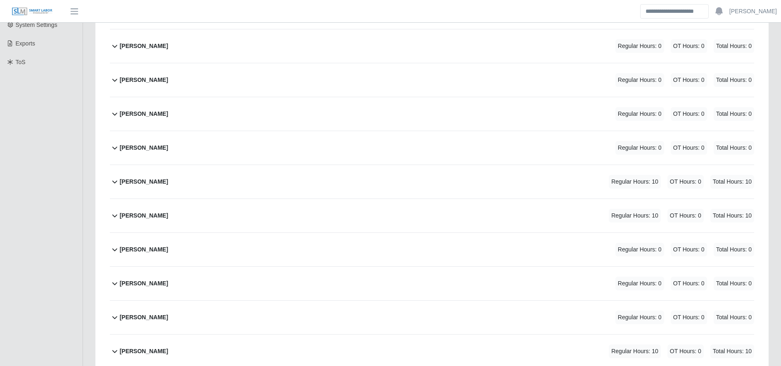
scroll to position [0, 0]
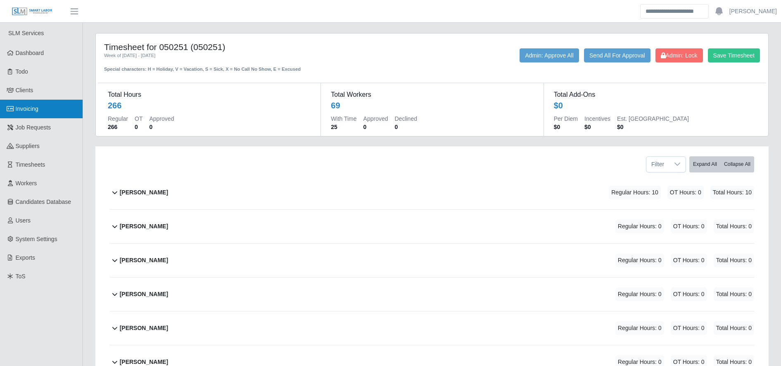
click at [51, 112] on link "Invoicing" at bounding box center [41, 109] width 83 height 19
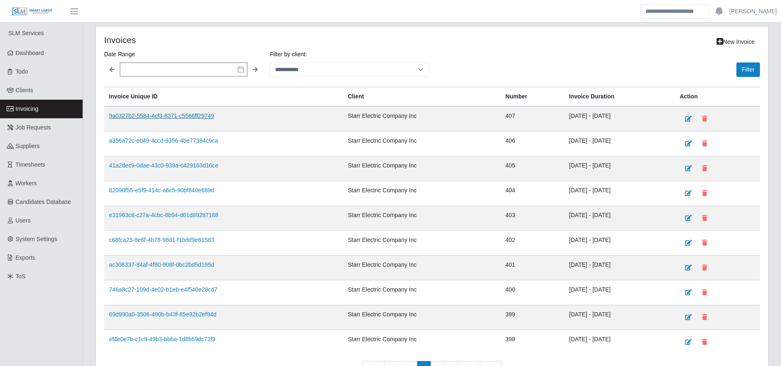
click at [148, 115] on link "9a0327b2-5584-4cf3-8371-c5566ff29749" at bounding box center [161, 115] width 105 height 7
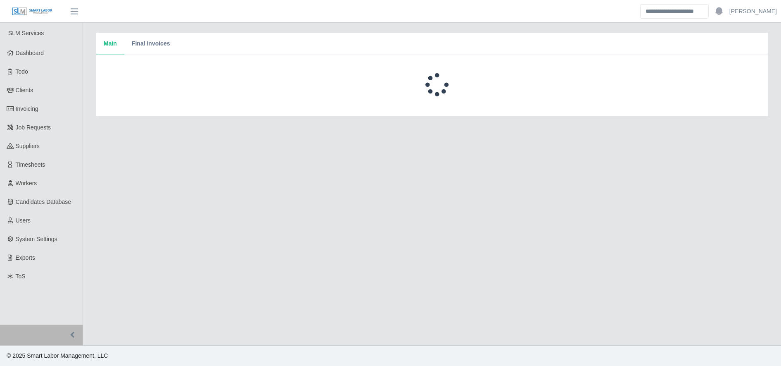
click at [148, 115] on div "Choose Upload Cancel Drag and drop files to here to upload." at bounding box center [432, 85] width 672 height 61
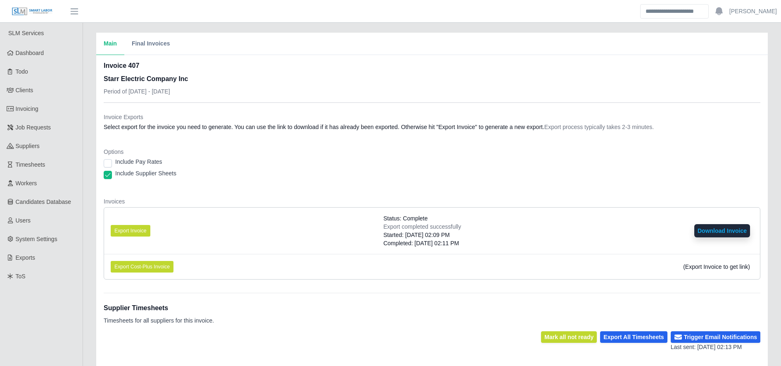
scroll to position [162, 0]
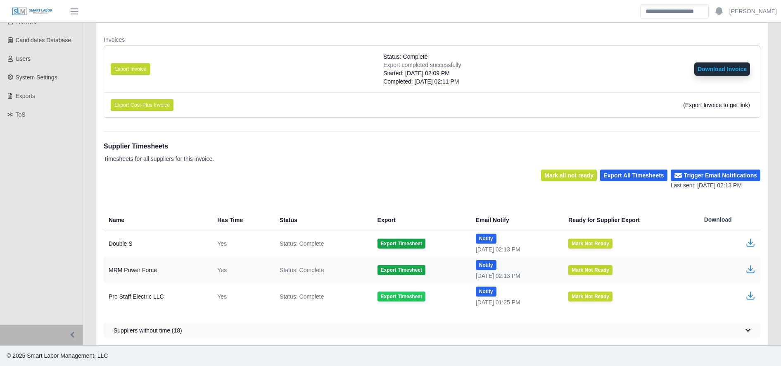
click at [387, 298] on button "Export Timesheet" at bounding box center [402, 296] width 48 height 10
click at [752, 300] on td at bounding box center [729, 296] width 63 height 26
click at [750, 296] on icon "button" at bounding box center [750, 294] width 5 height 6
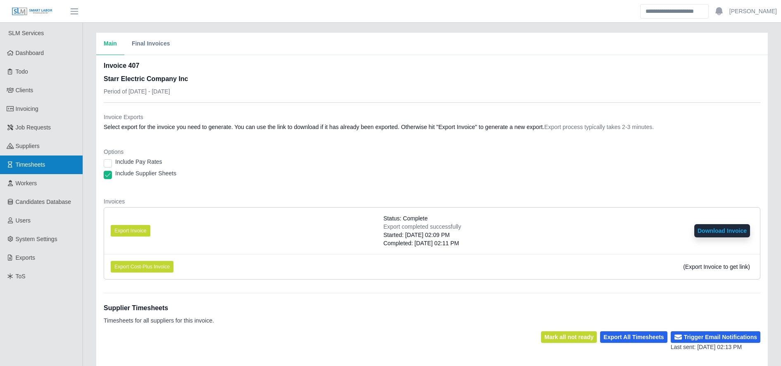
click at [48, 166] on link "Timesheets" at bounding box center [41, 164] width 83 height 19
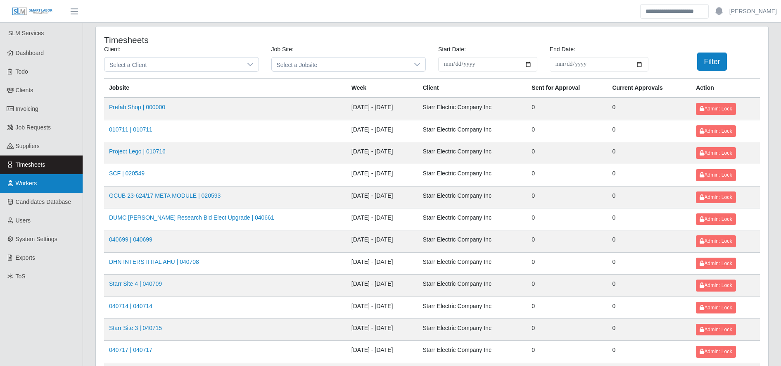
click at [50, 185] on link "Workers" at bounding box center [41, 183] width 83 height 19
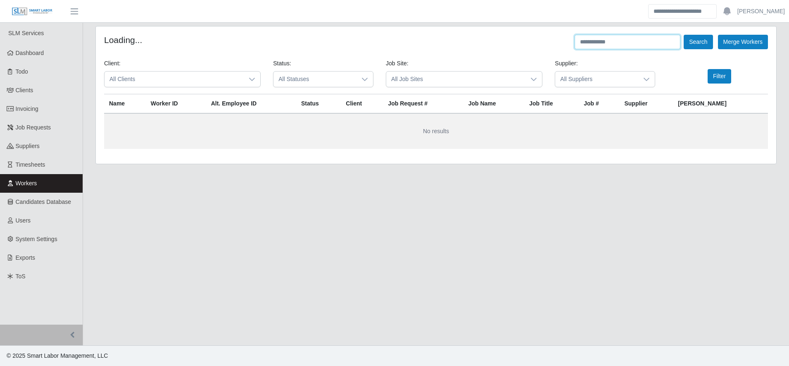
click at [629, 46] on input "text" at bounding box center [628, 42] width 106 height 14
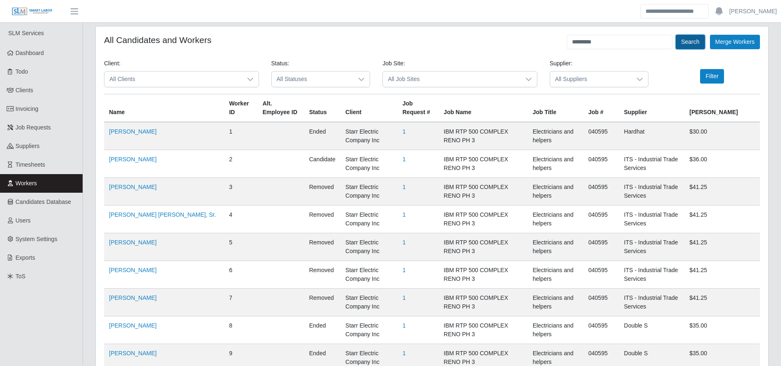
click at [690, 44] on button "Search" at bounding box center [690, 42] width 29 height 14
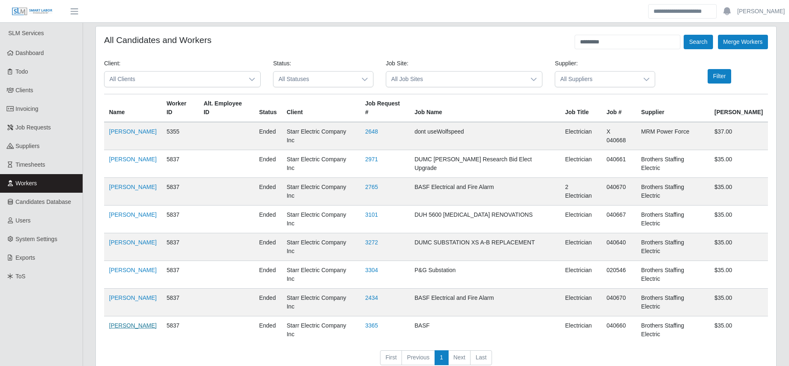
click at [130, 322] on link "[PERSON_NAME]" at bounding box center [133, 325] width 48 height 7
click at [641, 38] on input "*********" at bounding box center [628, 42] width 106 height 14
click at [699, 48] on button "Search" at bounding box center [698, 42] width 29 height 14
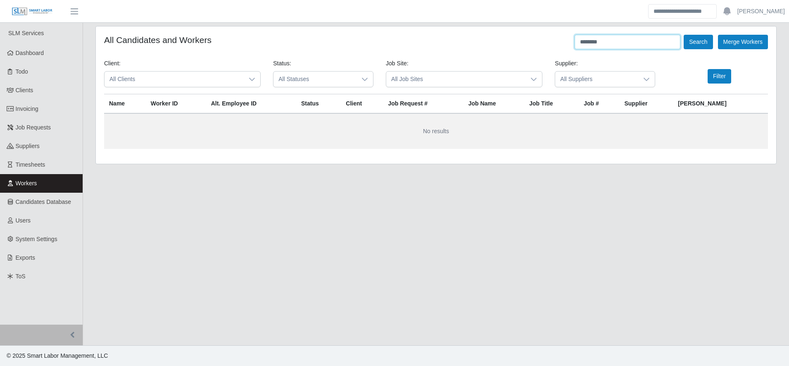
click at [615, 40] on input "********" at bounding box center [628, 42] width 106 height 14
type input "******"
click at [698, 43] on button "Search" at bounding box center [698, 42] width 29 height 14
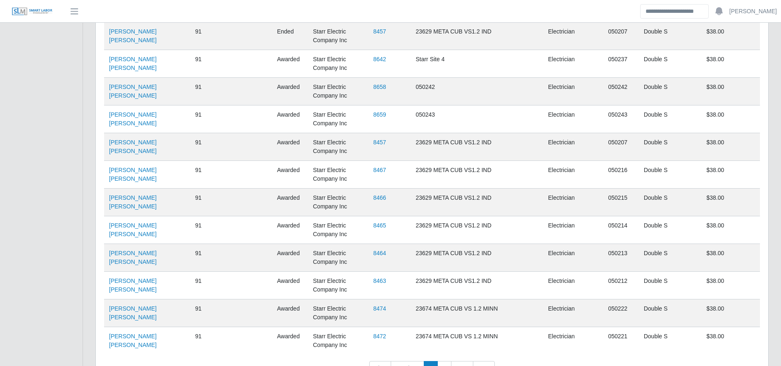
scroll to position [2592, 0]
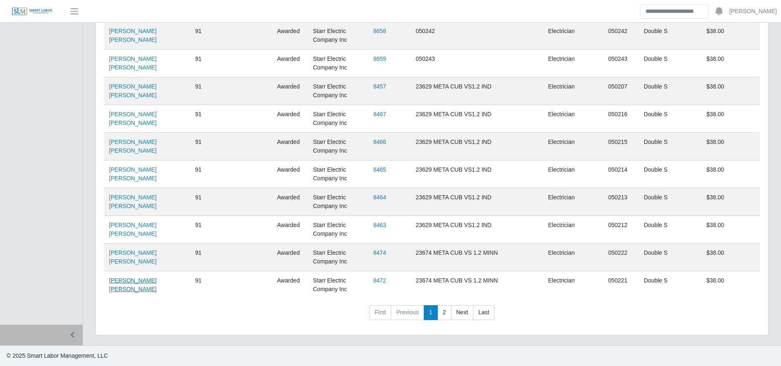
click at [142, 281] on link "[PERSON_NAME] [PERSON_NAME]" at bounding box center [133, 284] width 48 height 15
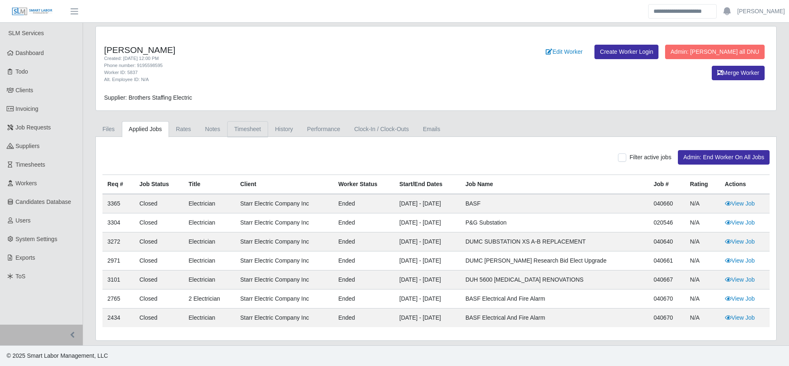
click at [234, 132] on link "Timesheet" at bounding box center [247, 129] width 41 height 16
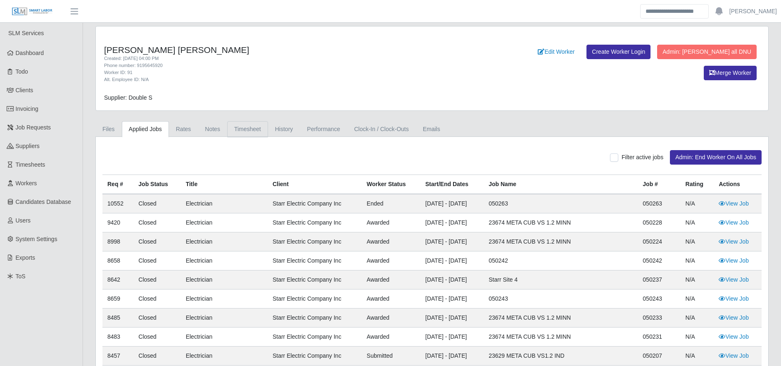
click at [257, 127] on link "Timesheet" at bounding box center [247, 129] width 41 height 16
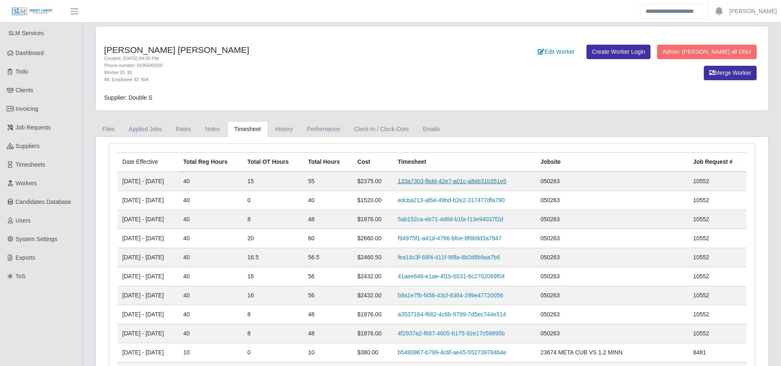
click at [480, 184] on link "133a7303-fbdd-42e7-a01c-a8eb31b351e5" at bounding box center [452, 181] width 109 height 7
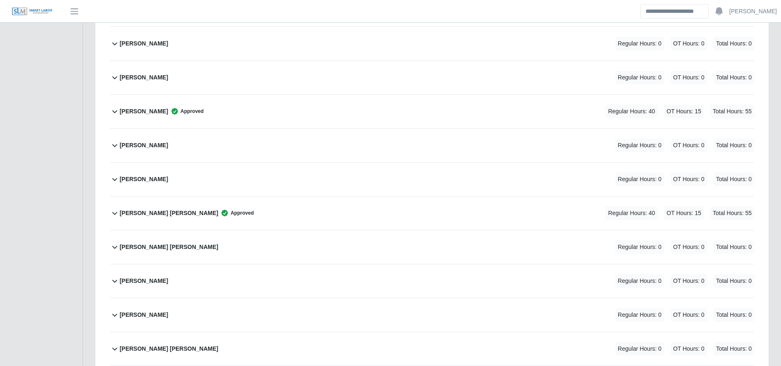
scroll to position [1320, 0]
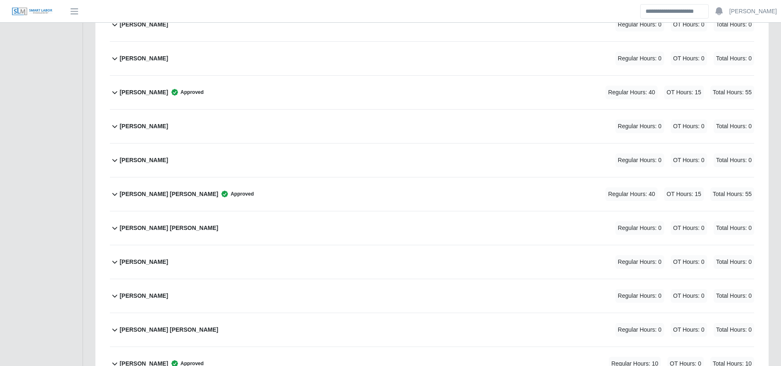
click at [274, 186] on div "[PERSON_NAME] [PERSON_NAME] Approved Regular Hours: 40 OT Hours: 15 Total Hours…" at bounding box center [437, 193] width 635 height 33
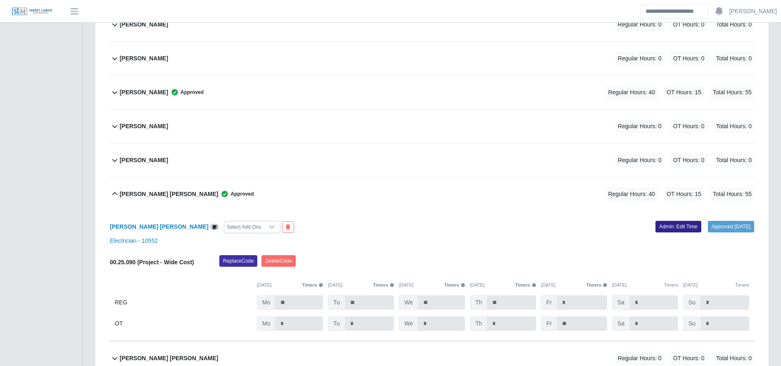
click at [666, 226] on link "Admin: Edit Time" at bounding box center [679, 227] width 46 height 12
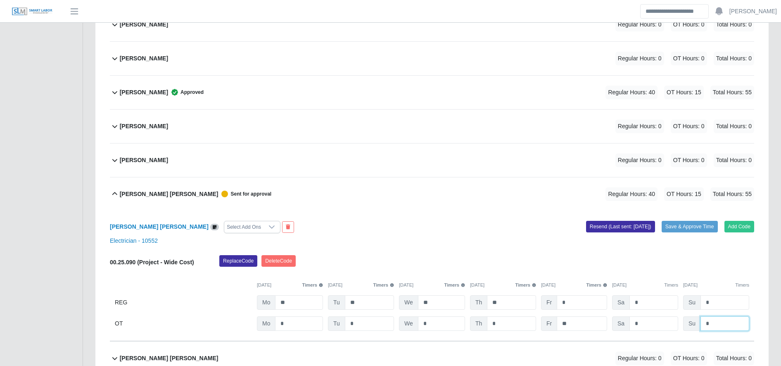
click at [713, 326] on input "*" at bounding box center [725, 323] width 49 height 14
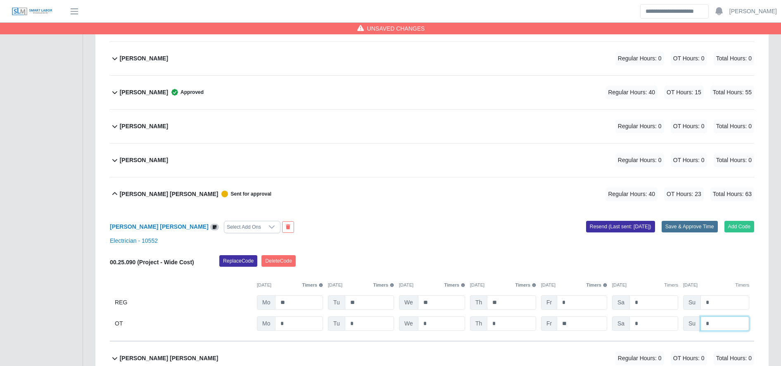
type input "*"
click at [686, 228] on button "Save & Approve Time" at bounding box center [690, 227] width 56 height 12
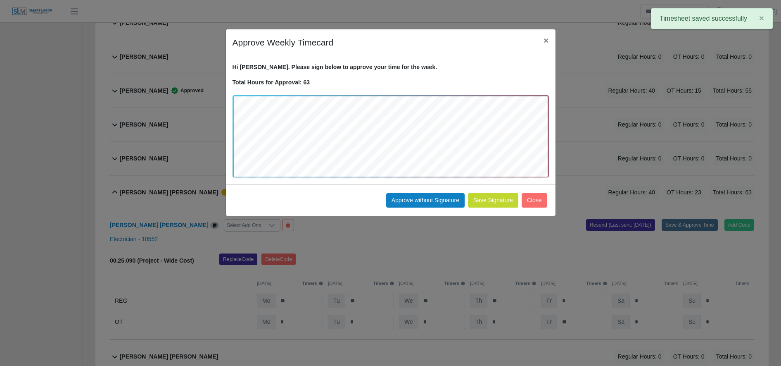
scroll to position [1325, 0]
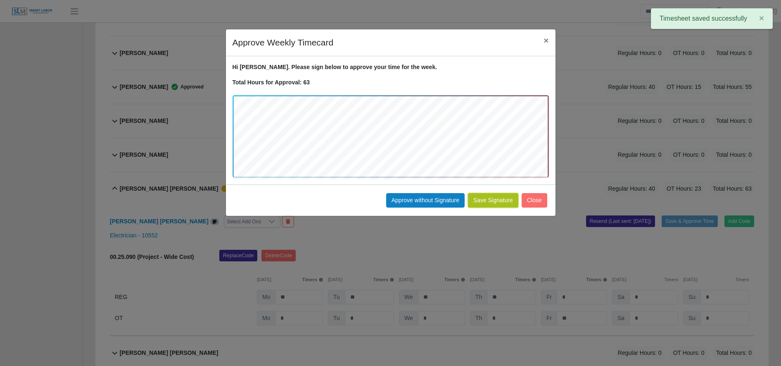
click at [498, 202] on button "Save Signature" at bounding box center [493, 200] width 50 height 14
